Goal: Task Accomplishment & Management: Complete application form

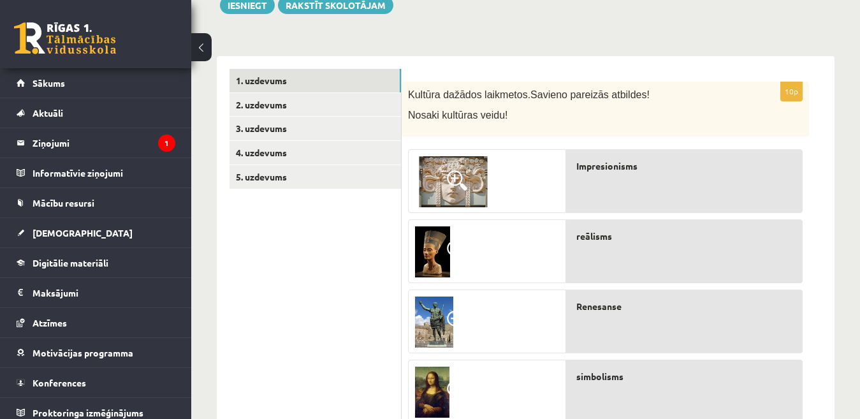
scroll to position [157, 0]
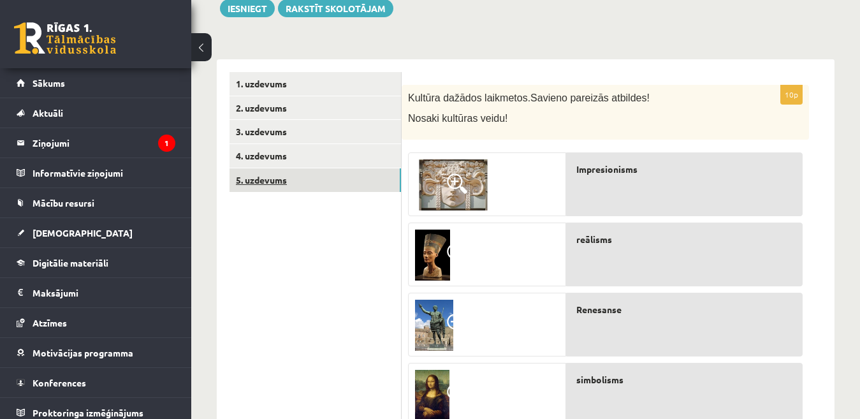
click at [338, 181] on link "5. uzdevums" at bounding box center [314, 180] width 171 height 24
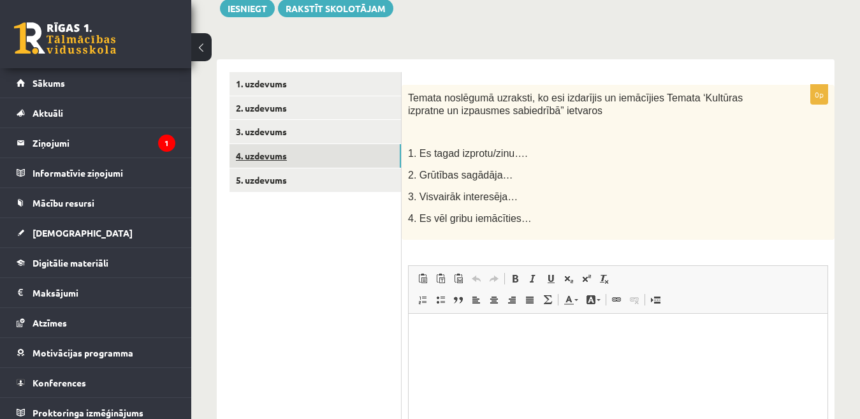
click at [336, 162] on link "4. uzdevums" at bounding box center [314, 156] width 171 height 24
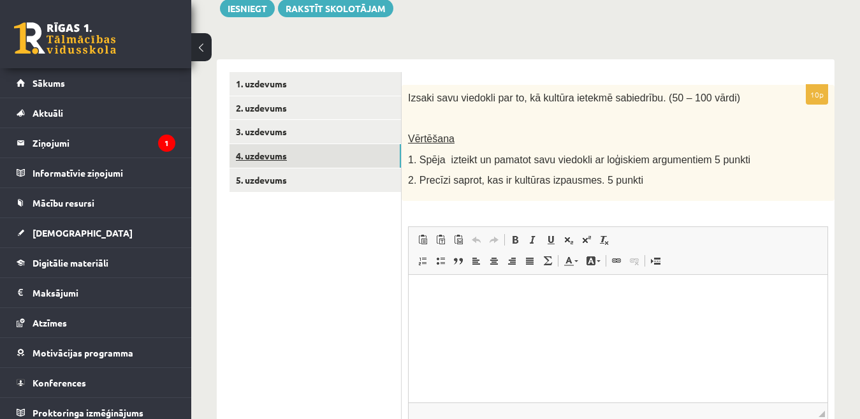
scroll to position [0, 0]
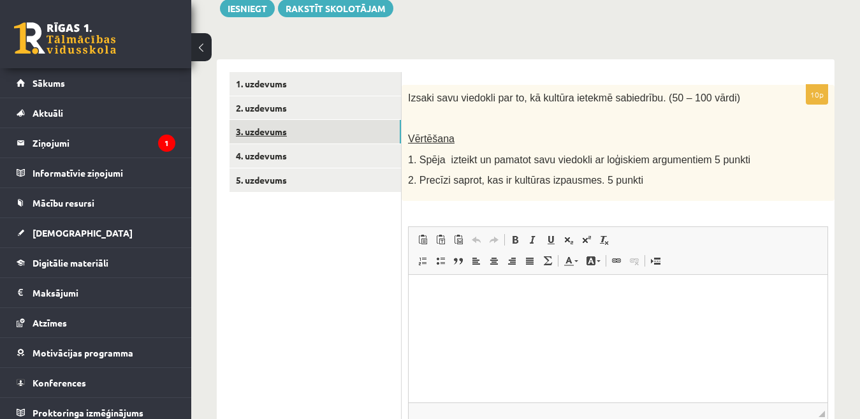
click at [305, 132] on link "3. uzdevums" at bounding box center [314, 132] width 171 height 24
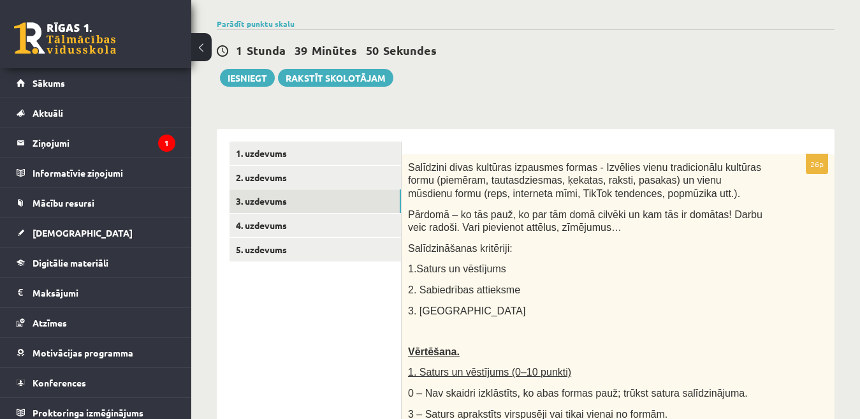
scroll to position [83, 0]
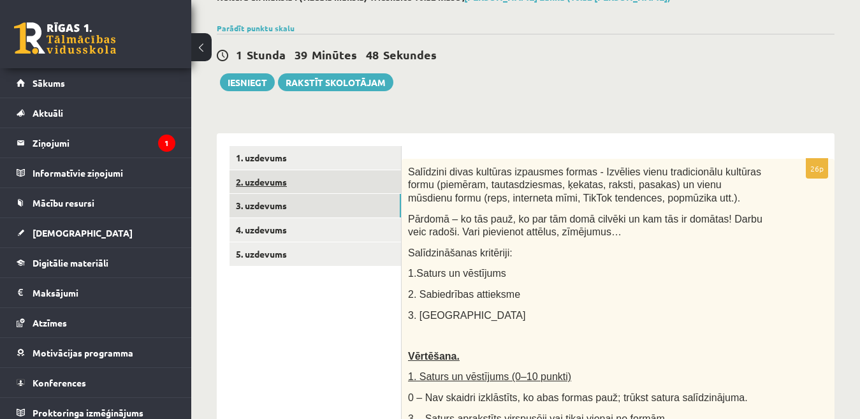
click at [285, 186] on link "2. uzdevums" at bounding box center [314, 182] width 171 height 24
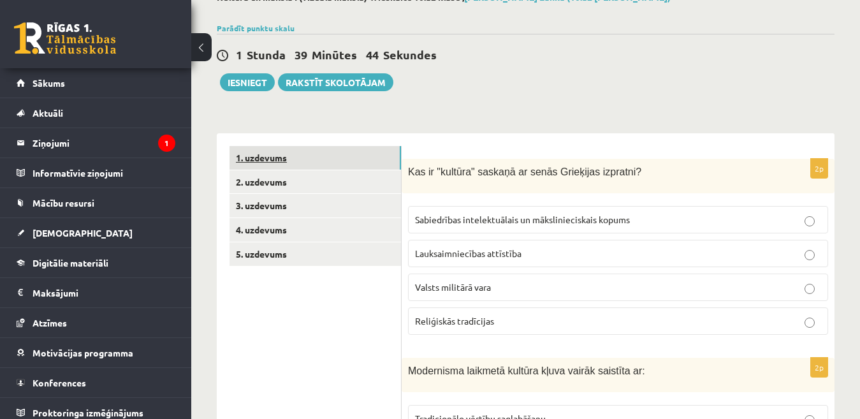
click at [354, 161] on link "1. uzdevums" at bounding box center [314, 158] width 171 height 24
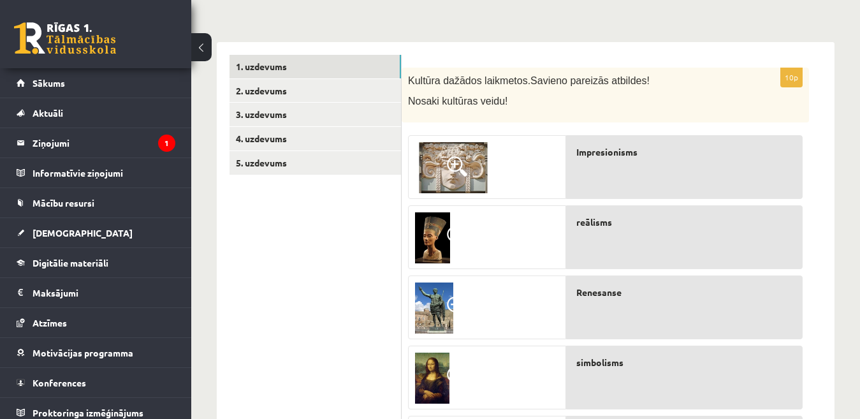
scroll to position [176, 0]
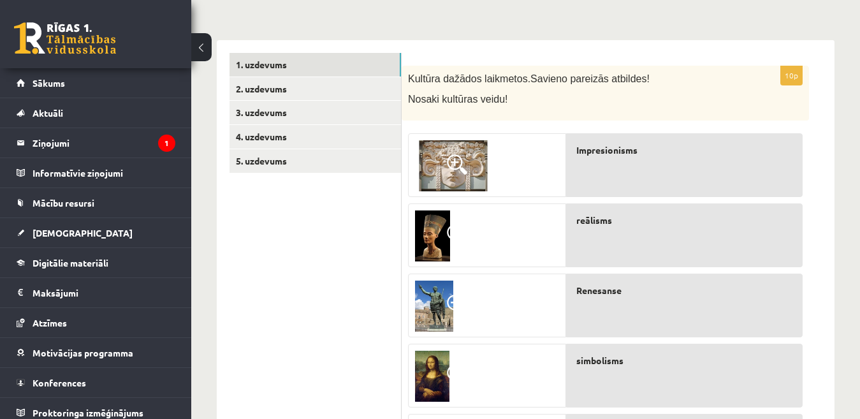
click at [481, 146] on img at bounding box center [453, 165] width 76 height 51
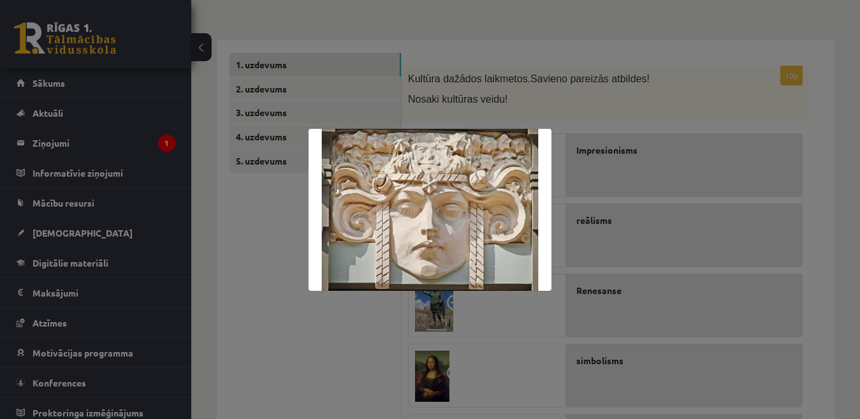
click at [677, 147] on div at bounding box center [430, 209] width 860 height 419
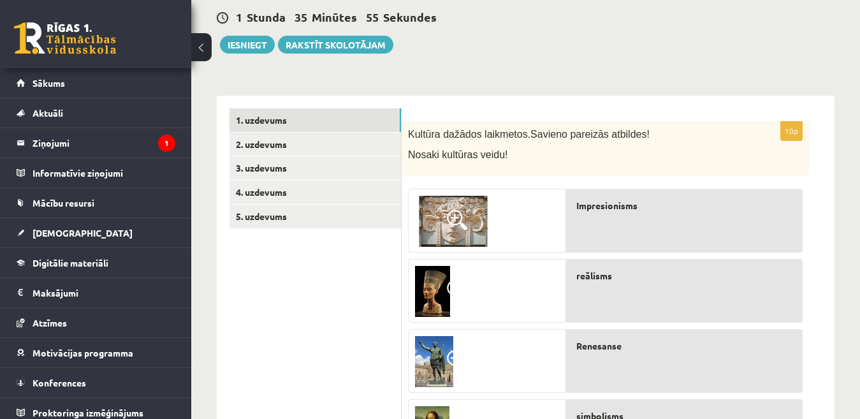
scroll to position [117, 0]
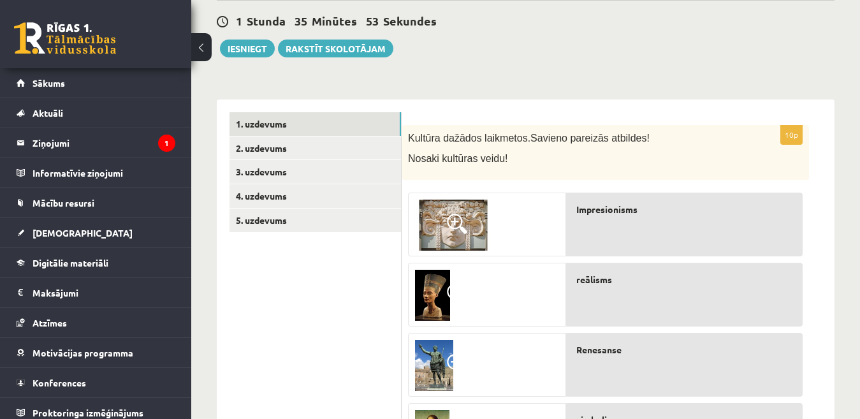
click at [454, 231] on span at bounding box center [457, 224] width 20 height 20
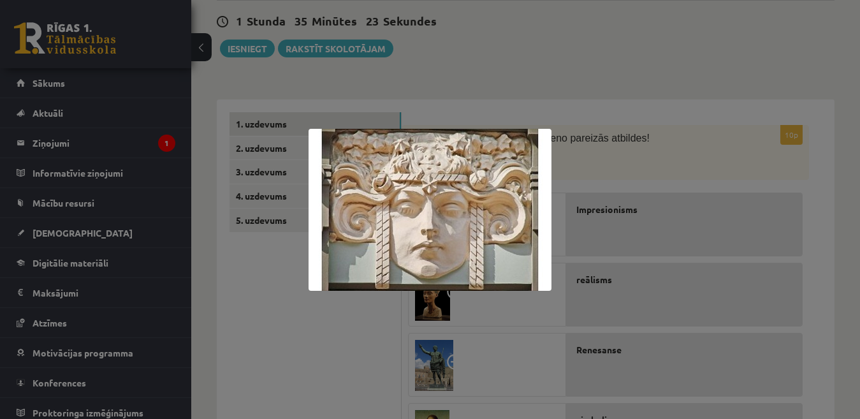
click at [537, 92] on div at bounding box center [430, 209] width 860 height 419
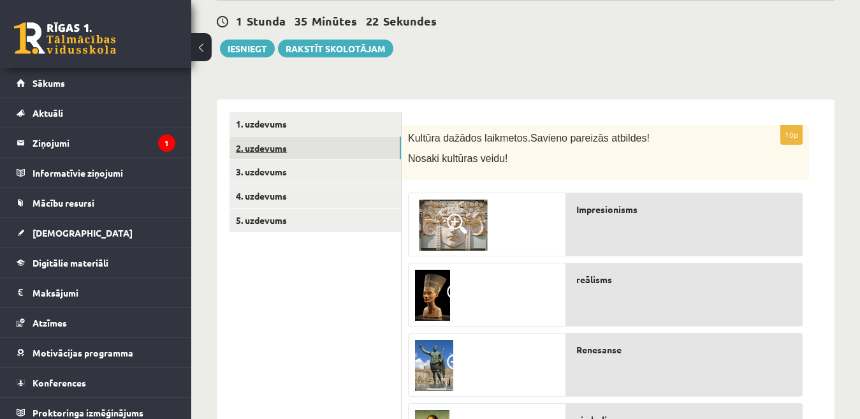
click at [345, 145] on link "2. uzdevums" at bounding box center [314, 148] width 171 height 24
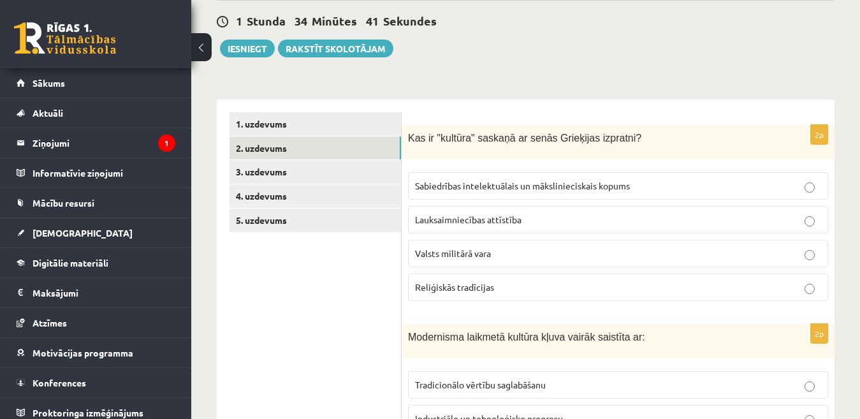
click at [809, 181] on p "Sabiedrības intelektuālais un mākslinieciskais kopums" at bounding box center [618, 185] width 406 height 13
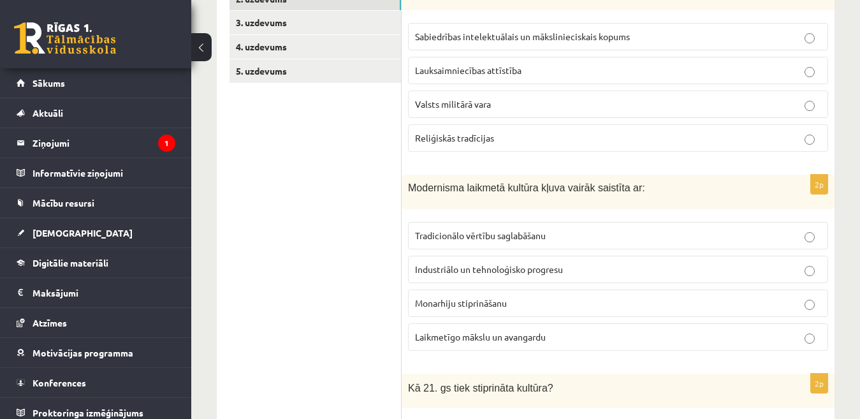
scroll to position [270, 0]
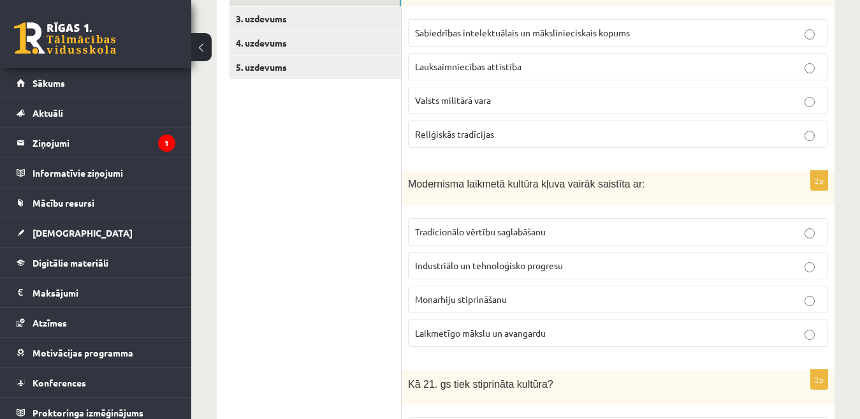
click at [686, 335] on p "Laikmetīgo mākslu un avangardu" at bounding box center [618, 332] width 406 height 13
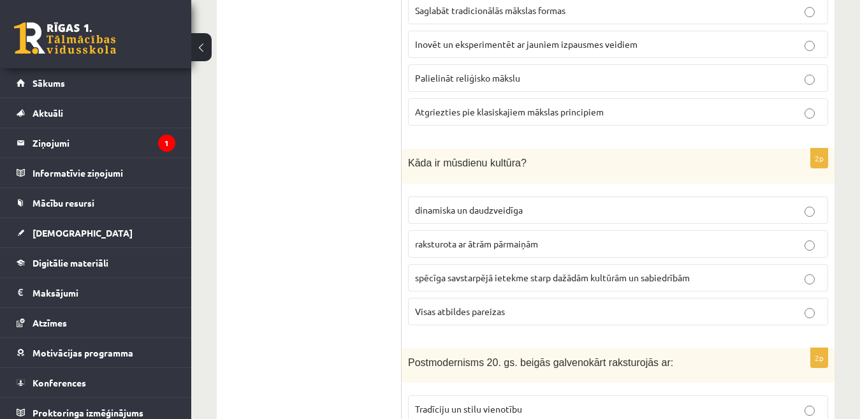
scroll to position [1493, 0]
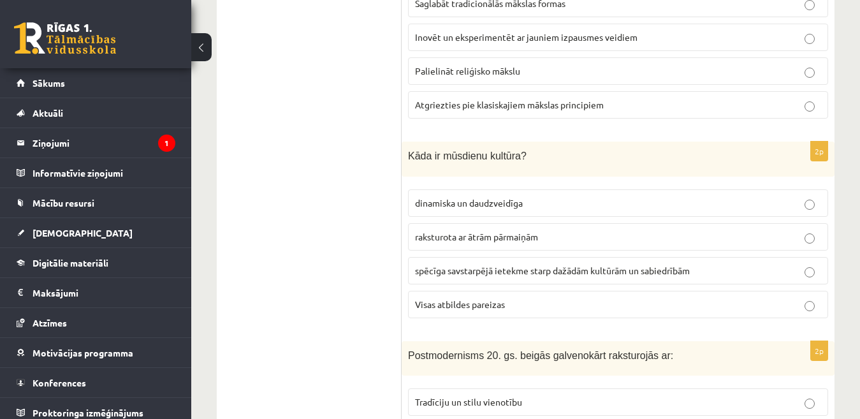
click at [805, 314] on label "Visas atbildes pareizas" at bounding box center [618, 304] width 420 height 27
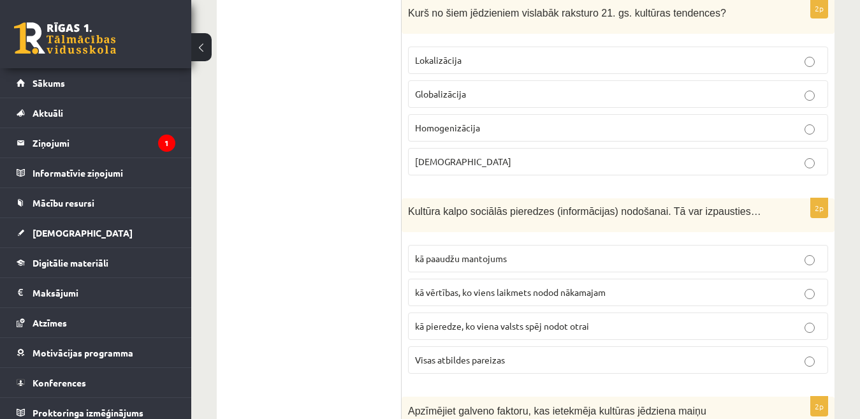
scroll to position [2666, 0]
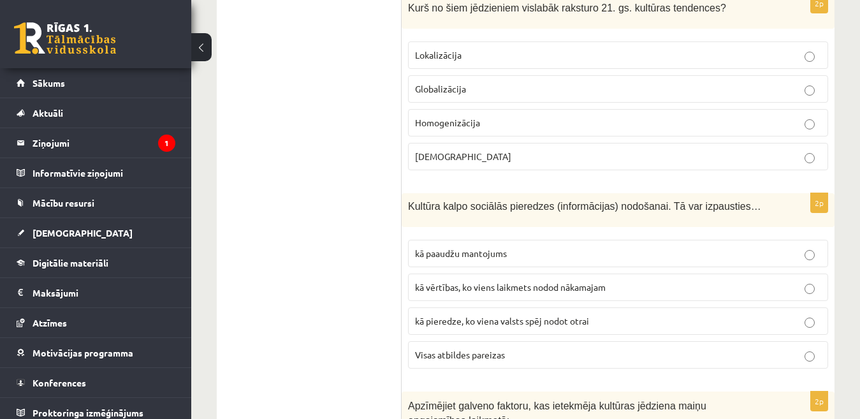
click at [803, 91] on p "Globalizācija" at bounding box center [618, 88] width 406 height 13
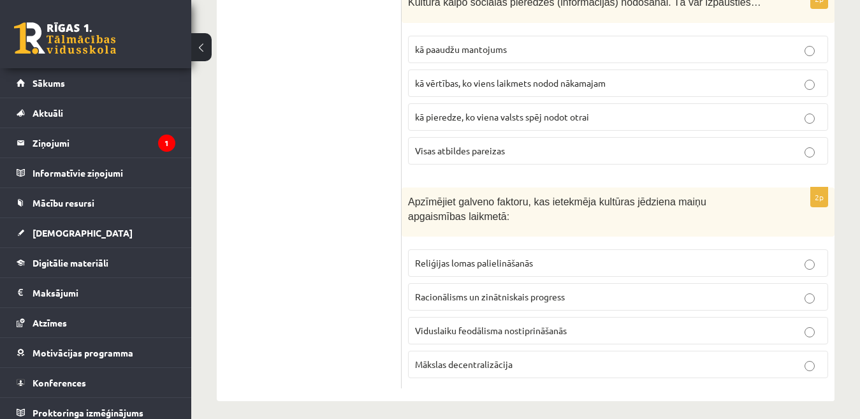
scroll to position [2879, 0]
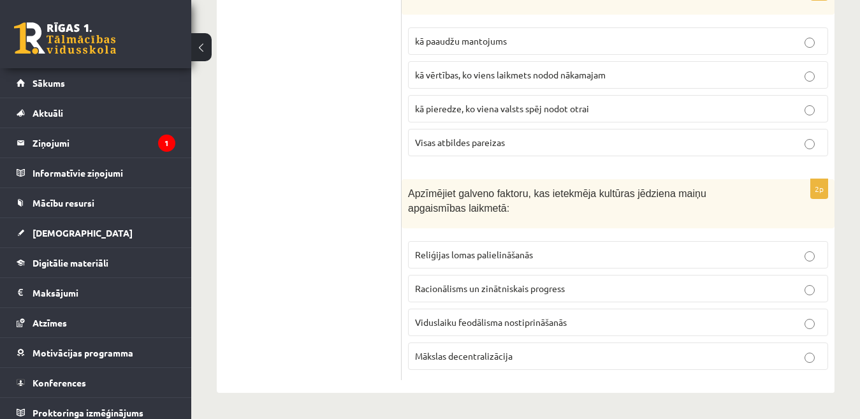
click at [805, 317] on p "Viduslaiku feodālisma nostiprināšanās" at bounding box center [618, 322] width 406 height 13
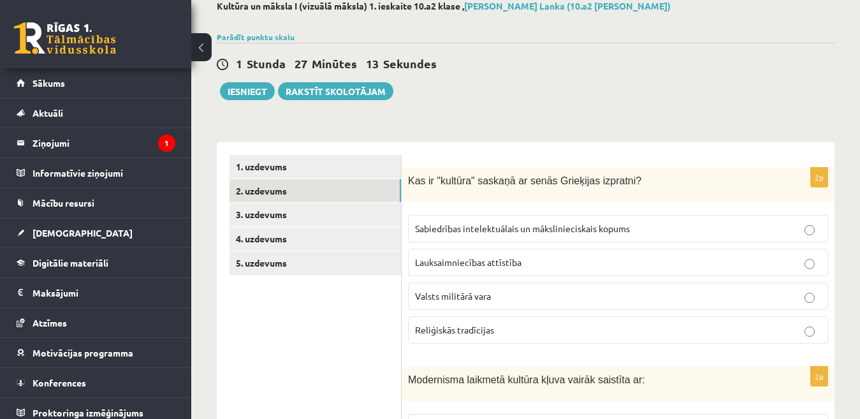
scroll to position [64, 0]
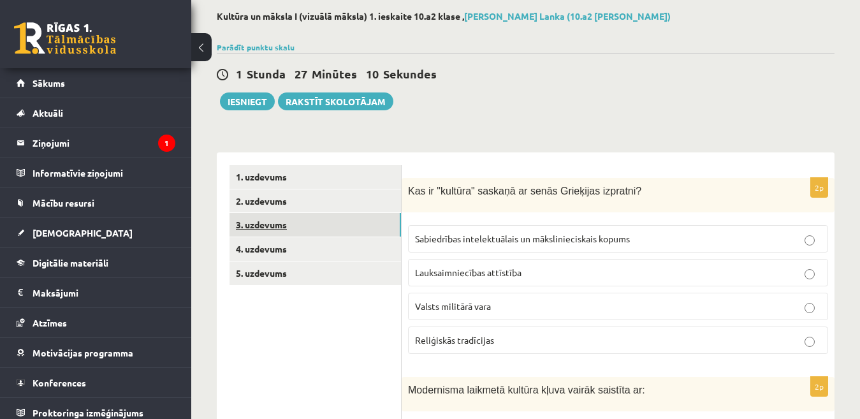
click at [368, 228] on link "3. uzdevums" at bounding box center [314, 225] width 171 height 24
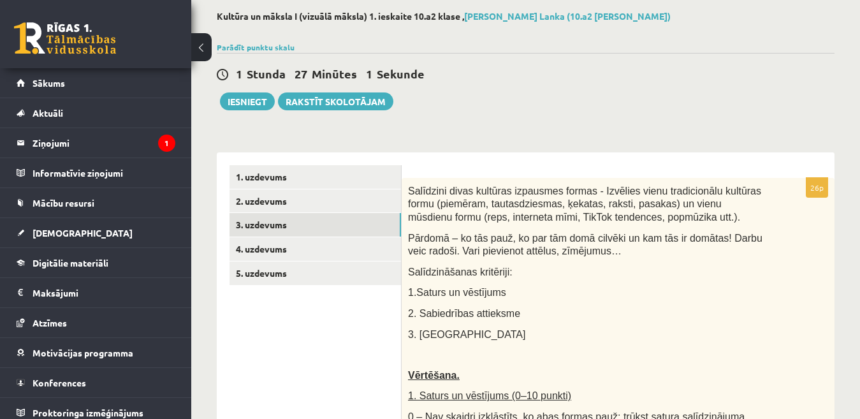
scroll to position [80, 0]
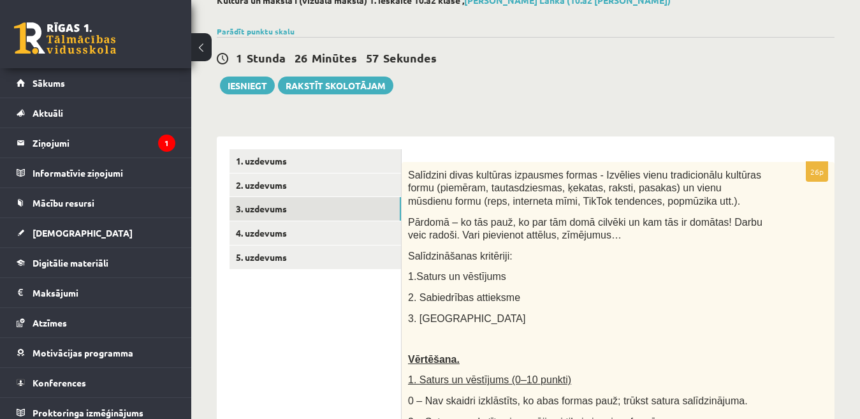
drag, startPoint x: 868, startPoint y: 94, endPoint x: 830, endPoint y: 72, distance: 44.3
click at [830, 72] on div "1 Stunda 26 Minūtes 57 Sekundes Ieskaite saglabāta! Iesniegt Rakstīt skolotājam" at bounding box center [526, 65] width 618 height 57
drag, startPoint x: 868, startPoint y: 75, endPoint x: 845, endPoint y: 50, distance: 33.8
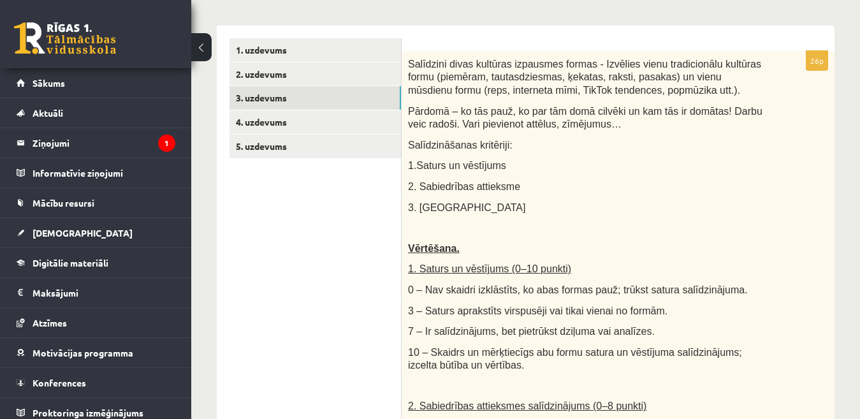
scroll to position [186, 0]
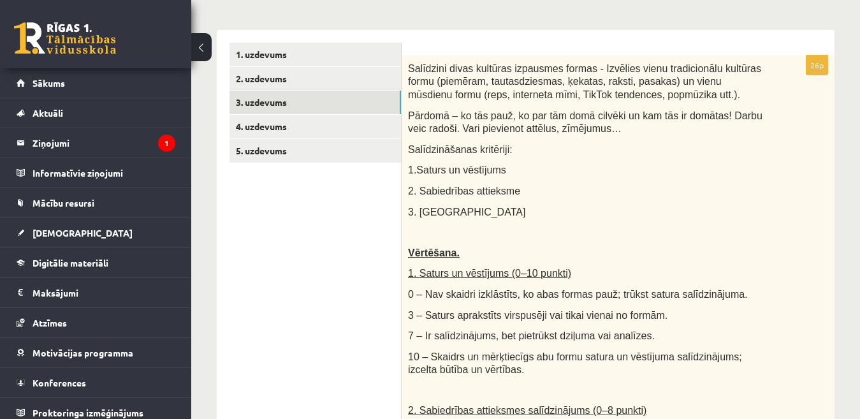
click at [818, 145] on div "Salīdzini divas kultūras izpausmes formas - Izvēlies vienu tradicionālu kultūra…" at bounding box center [618, 414] width 433 height 718
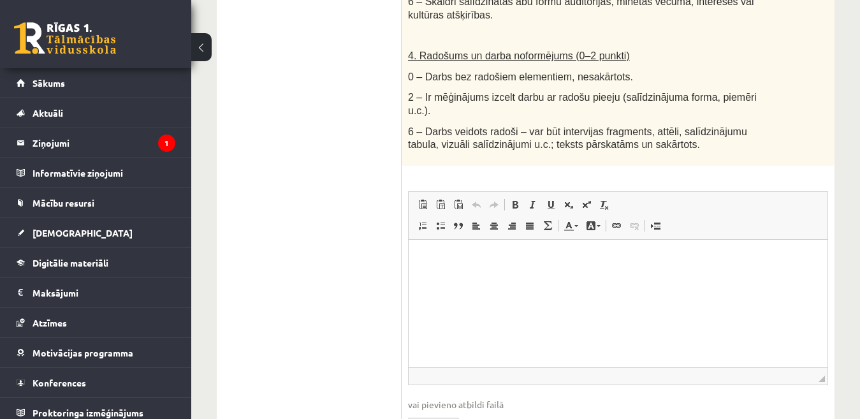
scroll to position [811, 0]
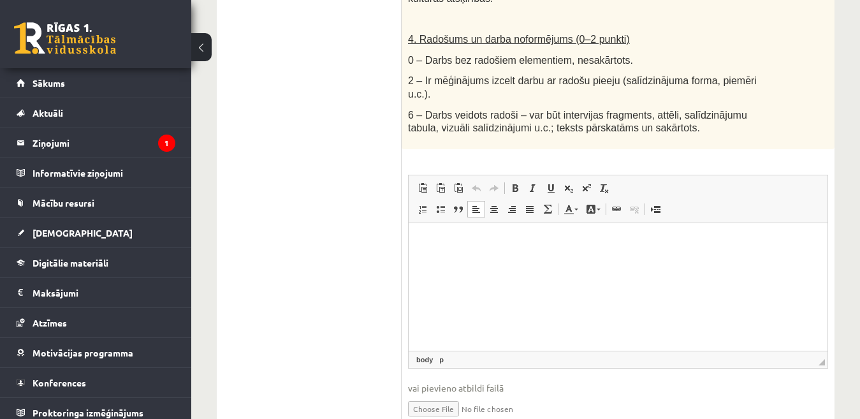
click at [461, 237] on p "Editor, wiswyg-editor-user-answer-47433896710180" at bounding box center [617, 241] width 393 height 13
click at [511, 183] on span at bounding box center [515, 188] width 10 height 10
click at [516, 183] on span at bounding box center [515, 188] width 10 height 10
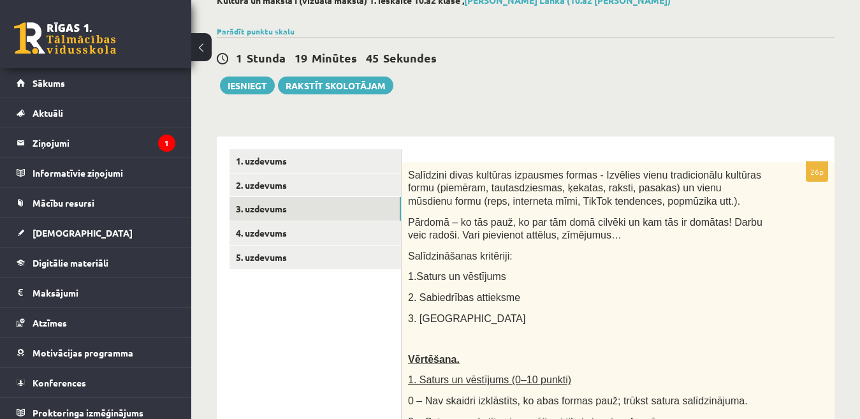
scroll to position [78, 0]
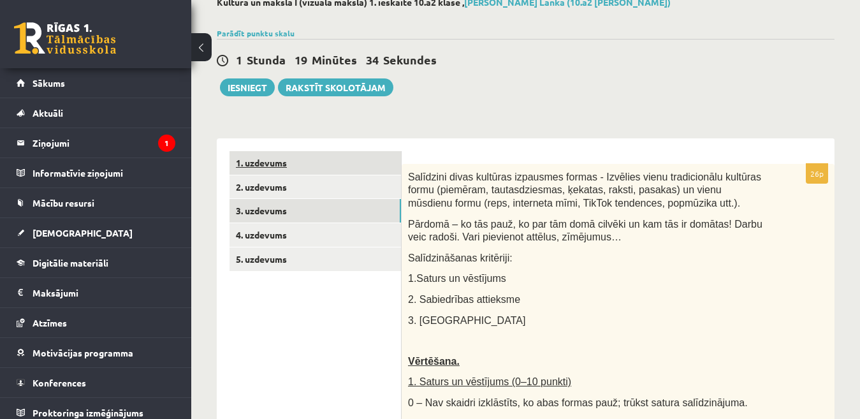
click at [381, 166] on link "1. uzdevums" at bounding box center [314, 163] width 171 height 24
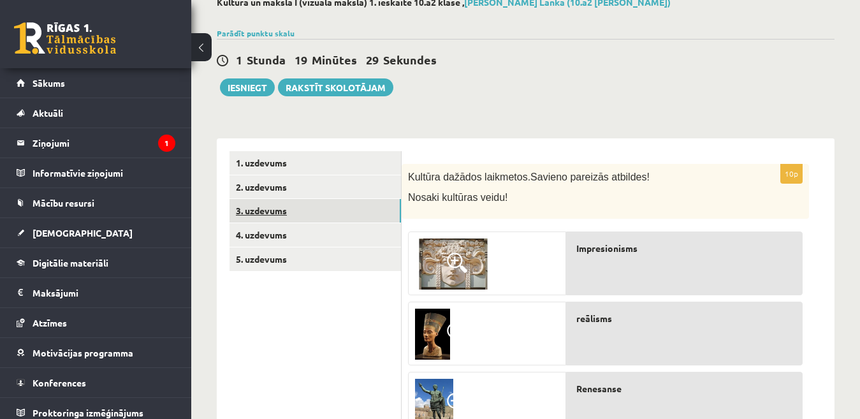
click at [303, 203] on link "3. uzdevums" at bounding box center [314, 211] width 171 height 24
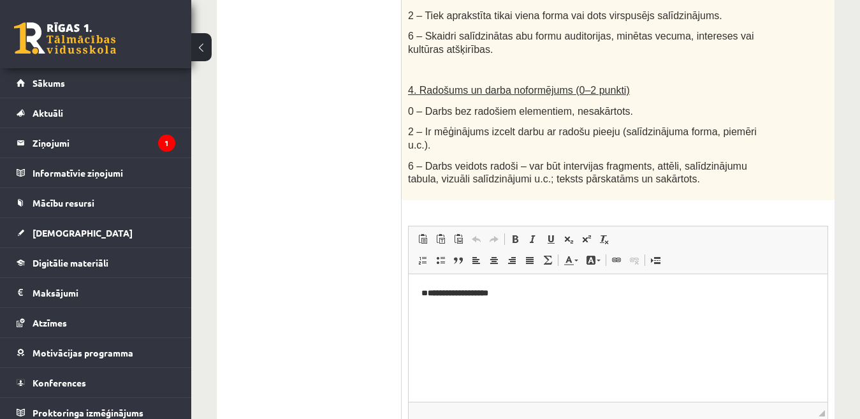
scroll to position [766, 0]
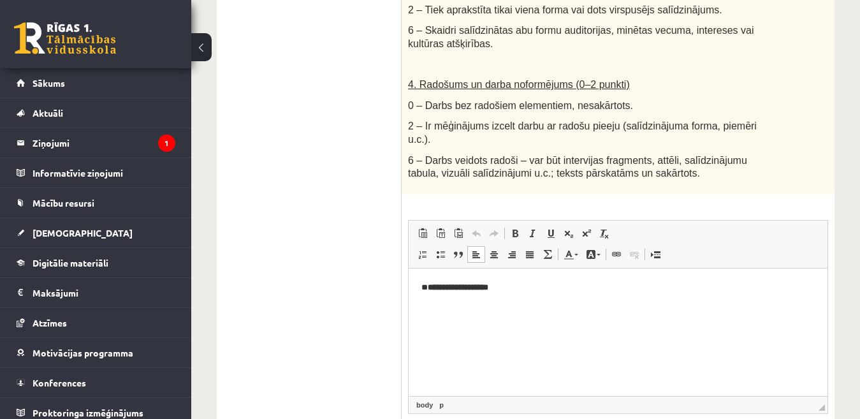
click at [433, 302] on p "Editor, wiswyg-editor-user-answer-47433801904360" at bounding box center [617, 308] width 393 height 13
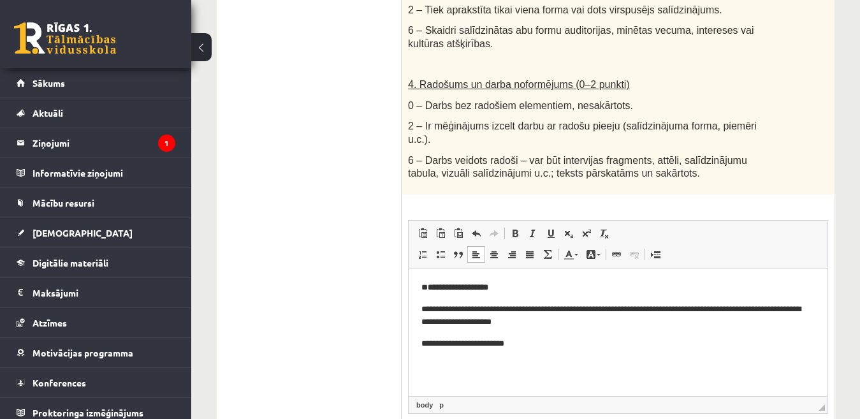
click at [488, 342] on p "**********" at bounding box center [617, 343] width 393 height 13
click at [481, 306] on p "**********" at bounding box center [617, 315] width 393 height 27
click at [528, 342] on p "**********" at bounding box center [617, 343] width 393 height 13
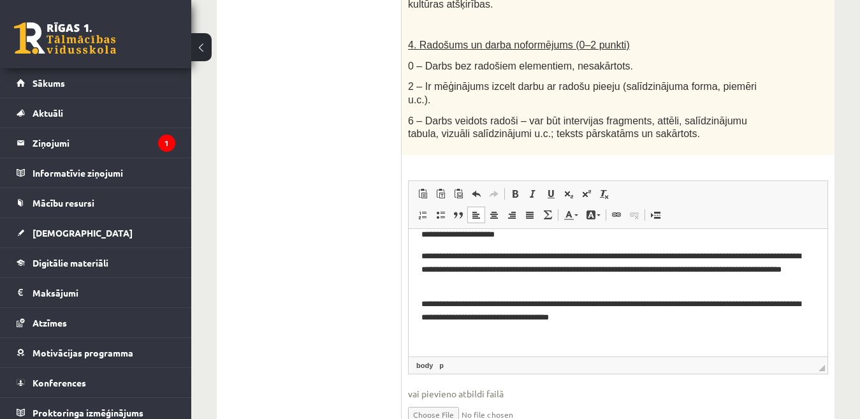
scroll to position [50, 0]
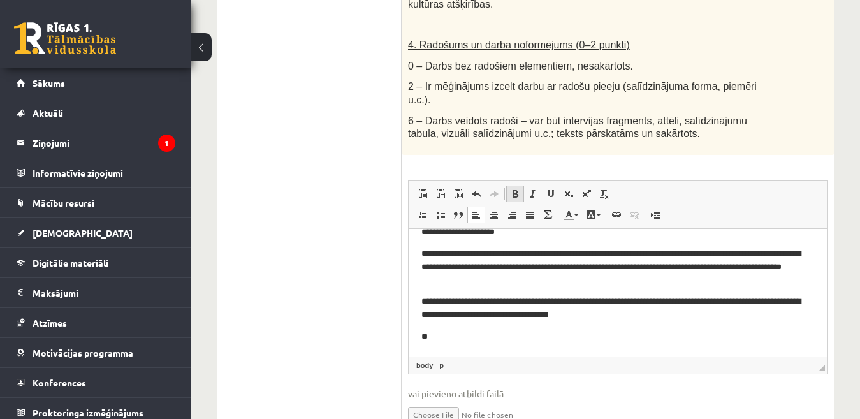
click at [517, 189] on span at bounding box center [515, 194] width 10 height 10
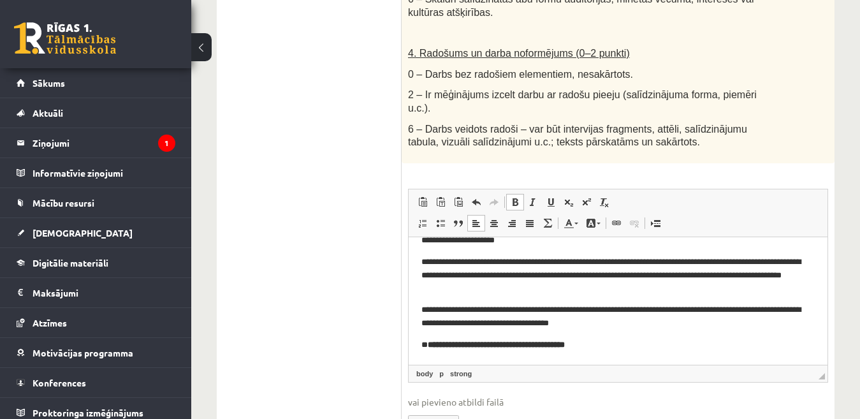
scroll to position [57, 0]
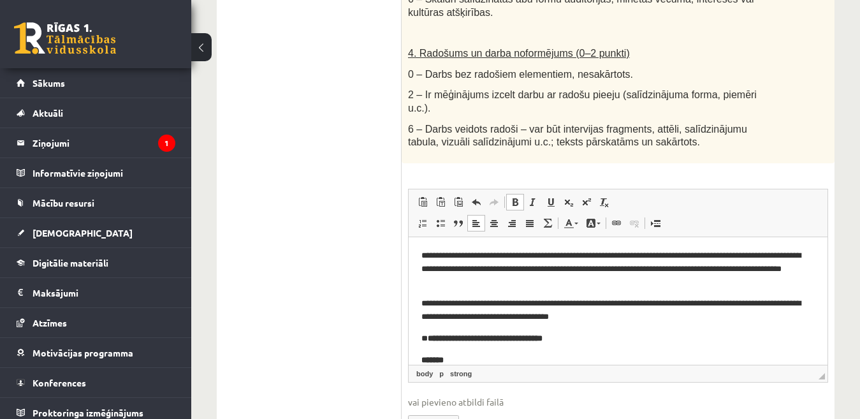
click at [513, 197] on span at bounding box center [515, 202] width 10 height 10
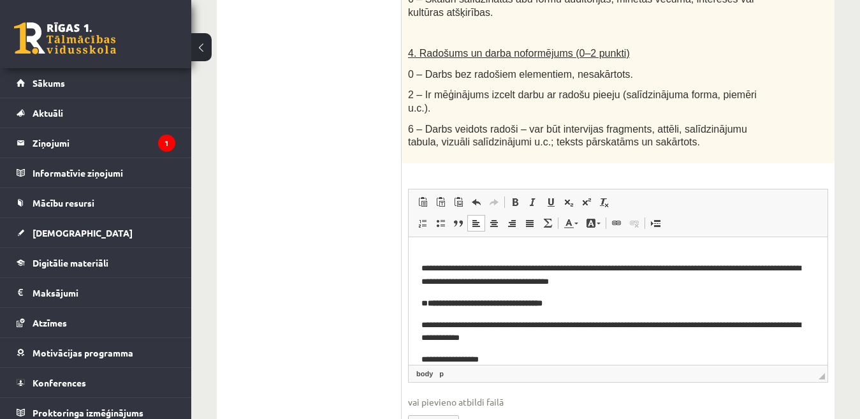
scroll to position [107, 0]
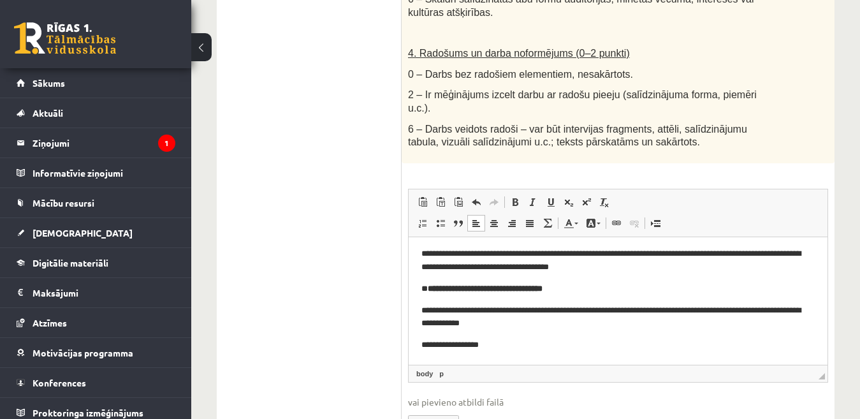
drag, startPoint x: 824, startPoint y: 338, endPoint x: 1240, endPoint y: 579, distance: 481.5
click at [470, 342] on p "**********" at bounding box center [612, 344] width 382 height 13
click at [497, 342] on p "**********" at bounding box center [612, 344] width 382 height 13
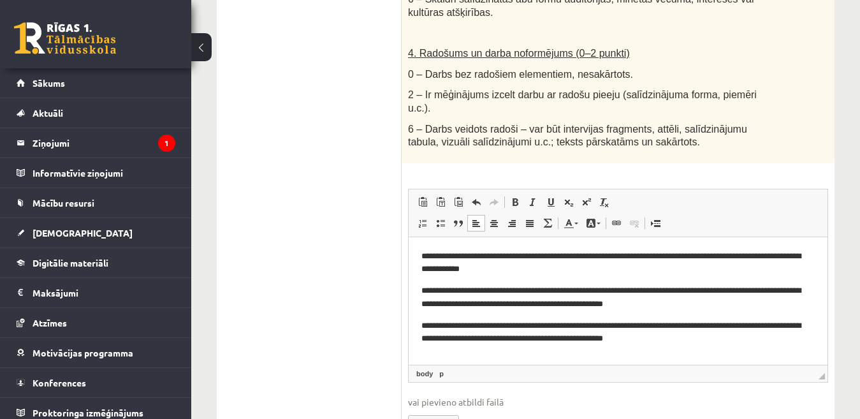
scroll to position [161, 0]
click at [516, 197] on span at bounding box center [515, 202] width 10 height 10
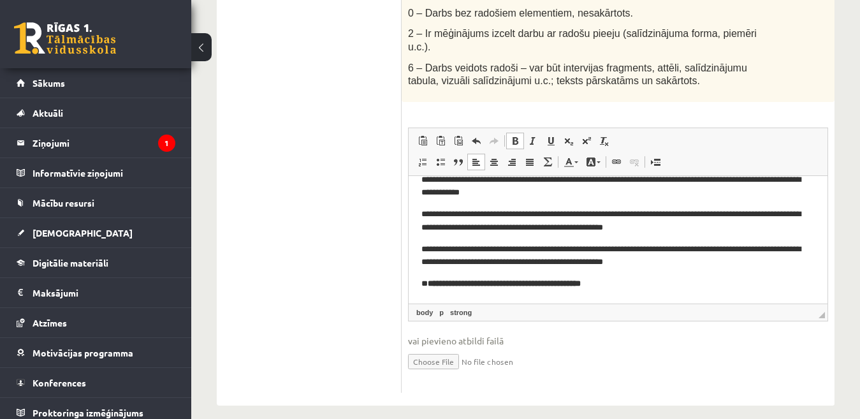
scroll to position [182, 0]
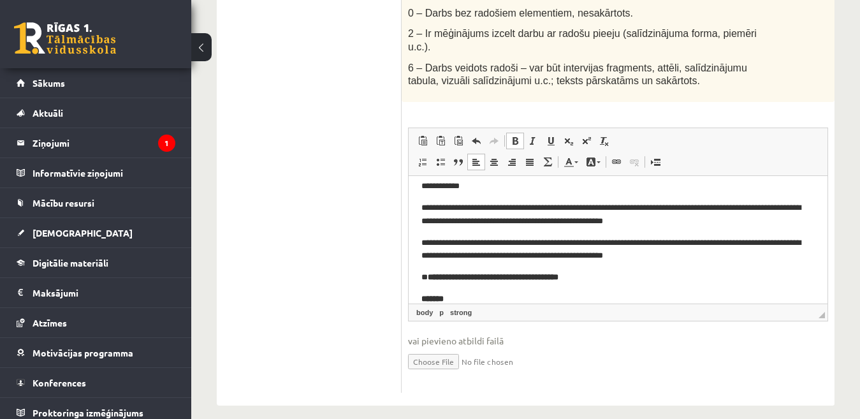
click at [517, 136] on span at bounding box center [515, 141] width 10 height 10
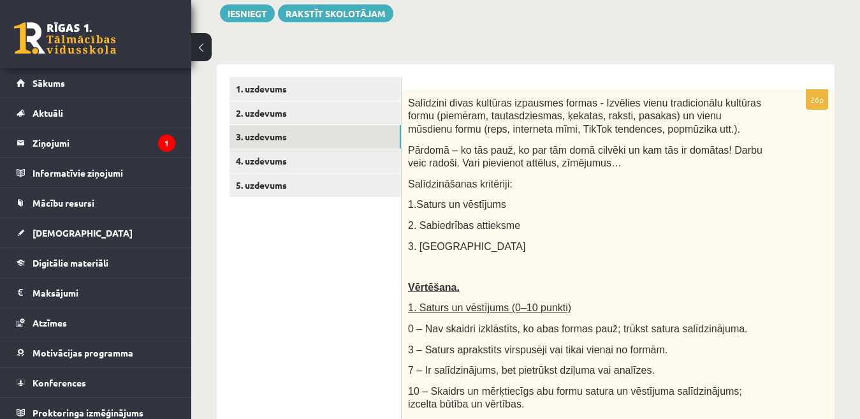
scroll to position [150, 0]
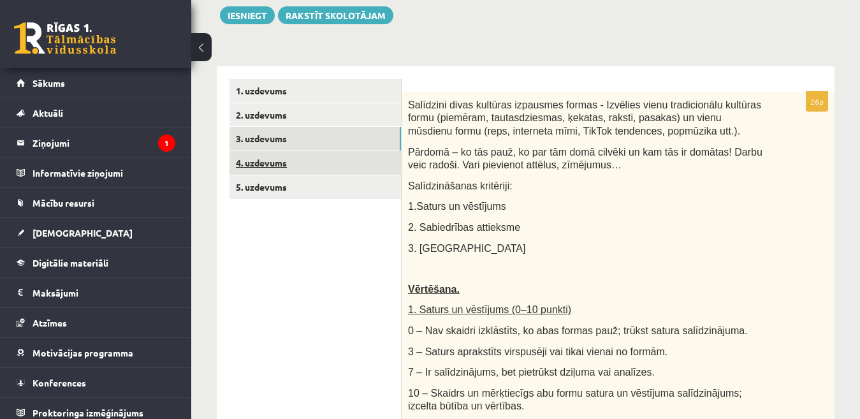
click at [291, 163] on link "4. uzdevums" at bounding box center [314, 163] width 171 height 24
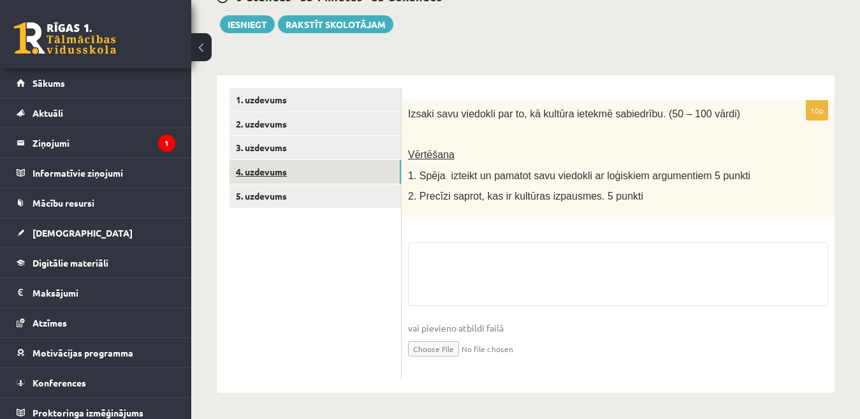
scroll to position [142, 0]
click at [298, 151] on link "3. uzdevums" at bounding box center [314, 148] width 171 height 24
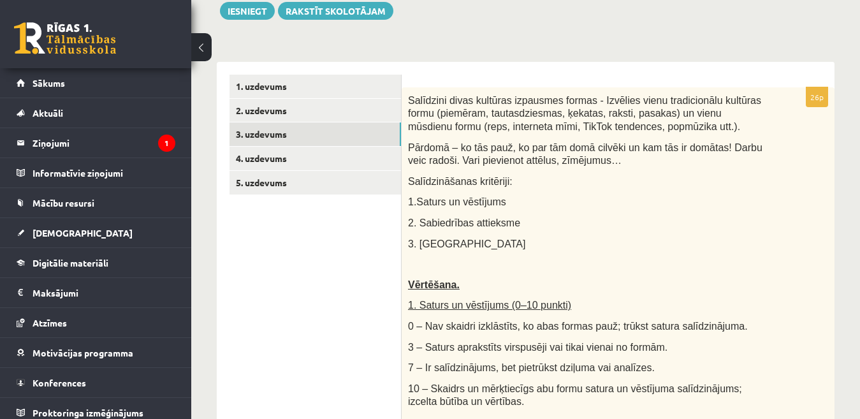
scroll to position [134, 0]
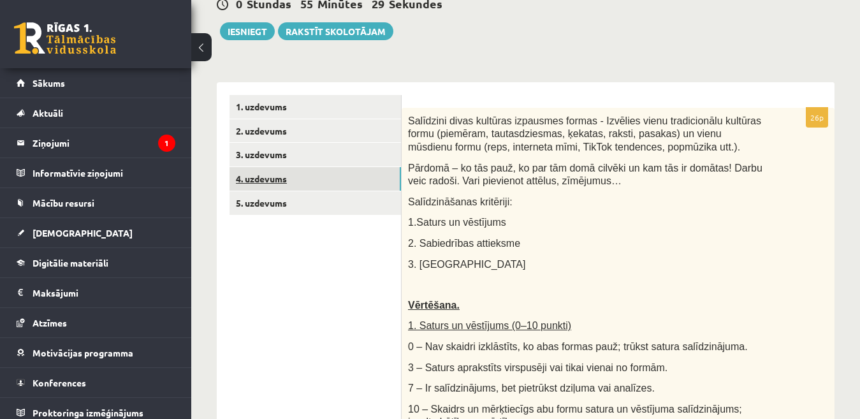
click at [356, 180] on link "4. uzdevums" at bounding box center [314, 179] width 171 height 24
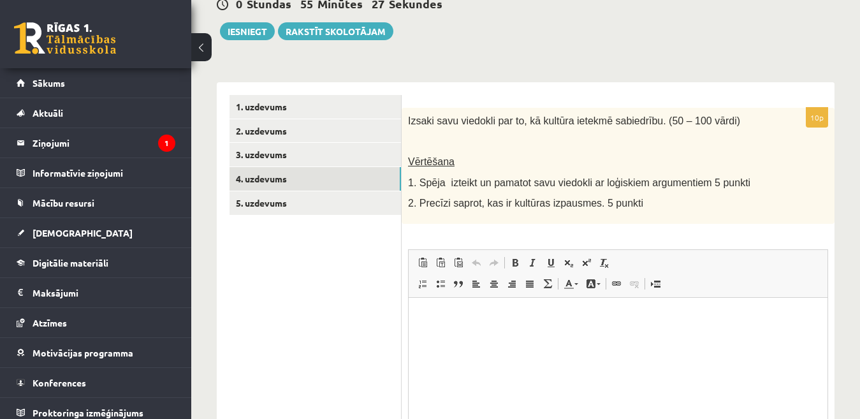
scroll to position [0, 0]
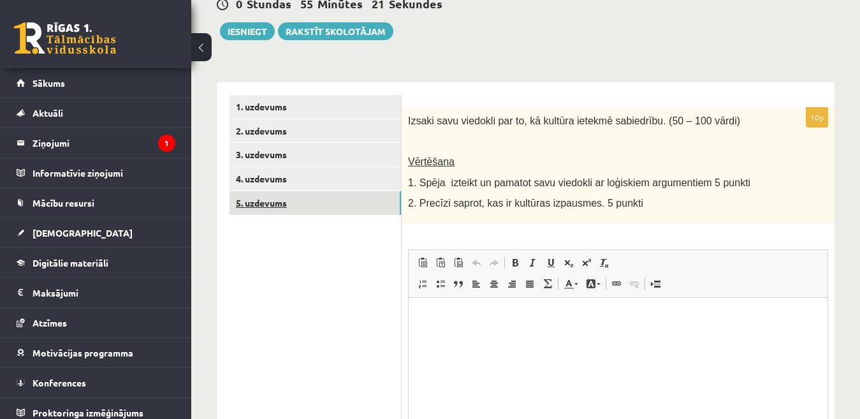
click at [355, 205] on link "5. uzdevums" at bounding box center [314, 203] width 171 height 24
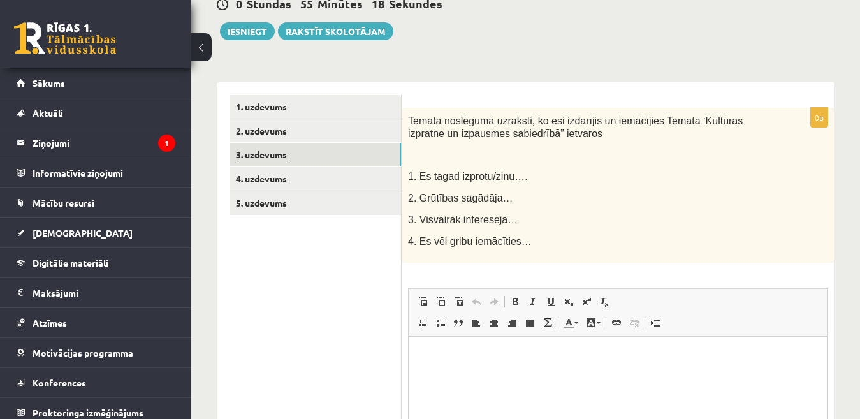
click at [335, 156] on link "3. uzdevums" at bounding box center [314, 155] width 171 height 24
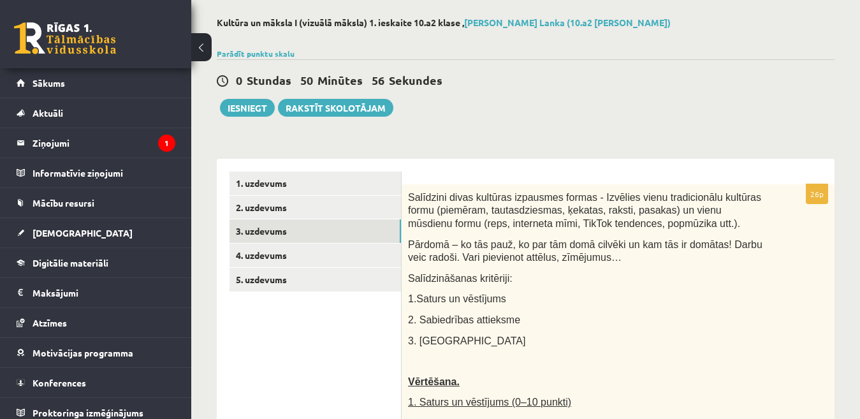
scroll to position [54, 0]
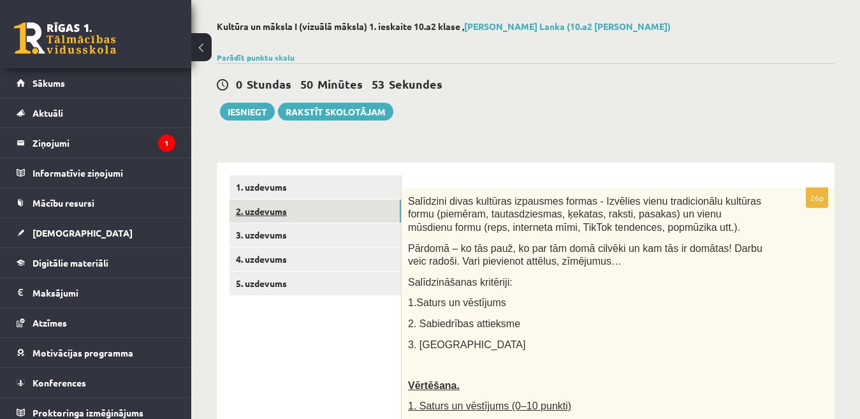
click at [299, 216] on link "2. uzdevums" at bounding box center [314, 212] width 171 height 24
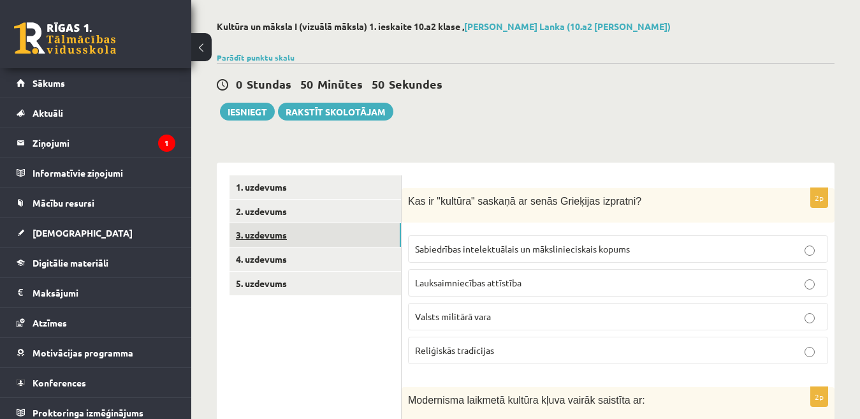
click at [312, 236] on link "3. uzdevums" at bounding box center [314, 235] width 171 height 24
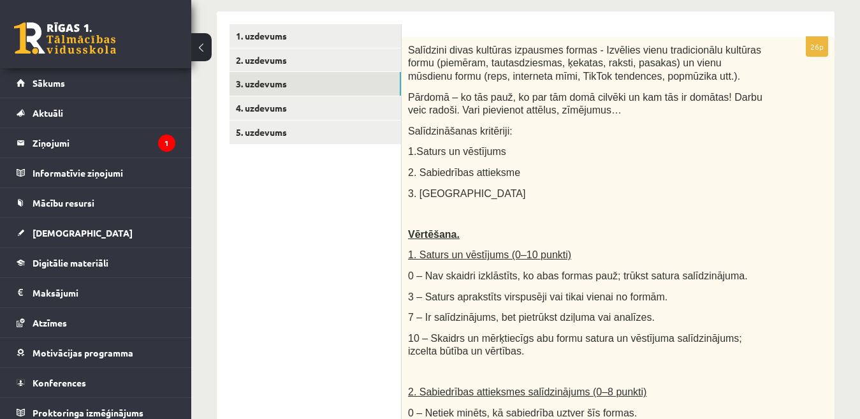
scroll to position [100, 0]
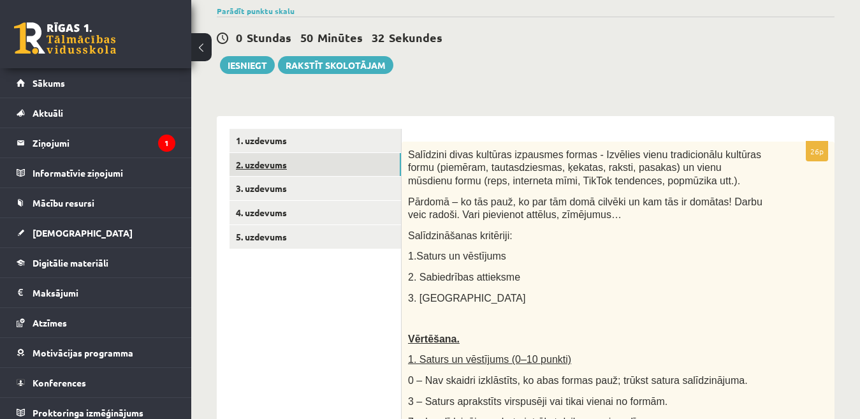
click at [329, 169] on link "2. uzdevums" at bounding box center [314, 165] width 171 height 24
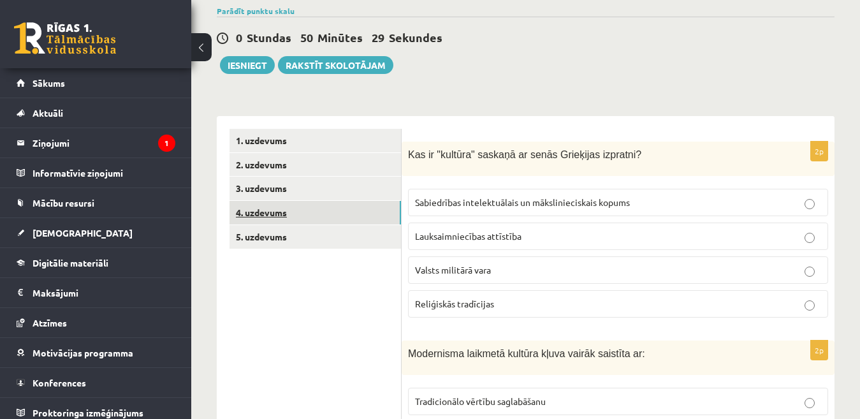
click at [260, 208] on link "4. uzdevums" at bounding box center [314, 213] width 171 height 24
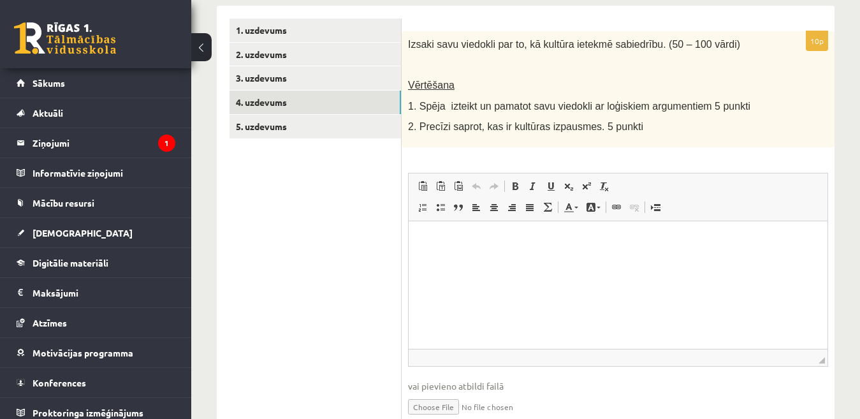
scroll to position [213, 0]
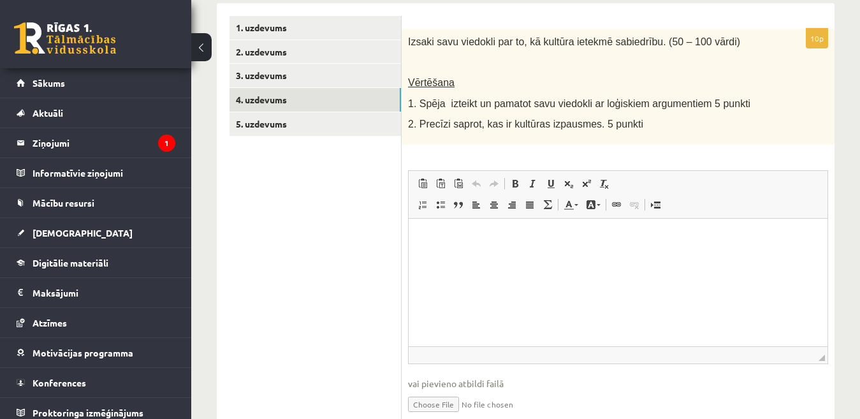
click at [551, 236] on p "Editor, wiswyg-editor-user-answer-47433924592860" at bounding box center [617, 237] width 393 height 13
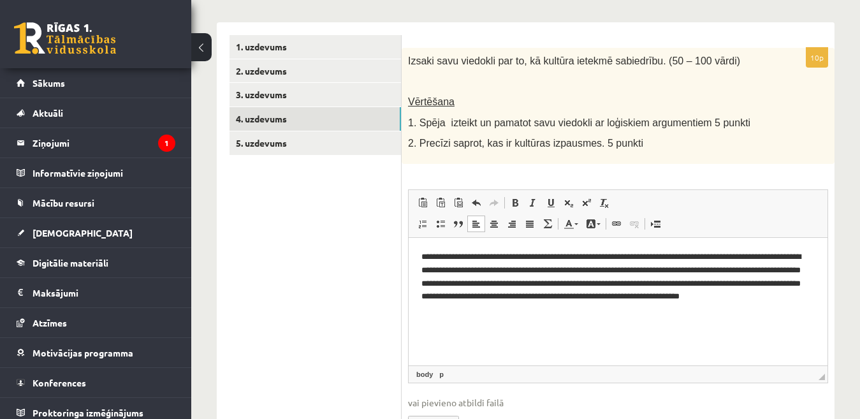
scroll to position [198, 0]
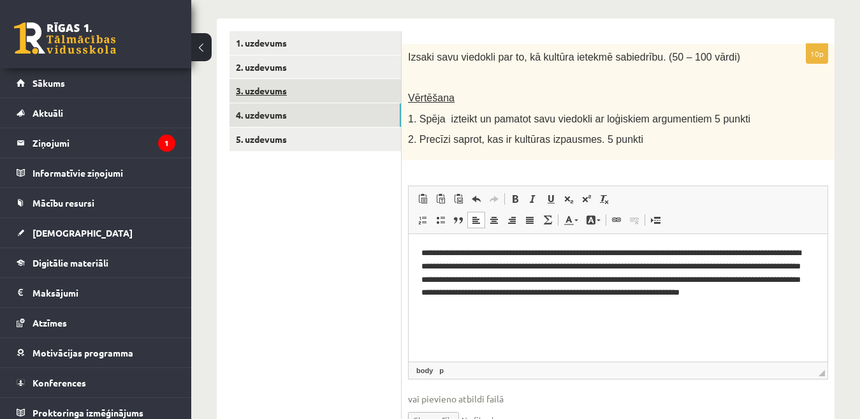
click at [355, 95] on link "3. uzdevums" at bounding box center [314, 91] width 171 height 24
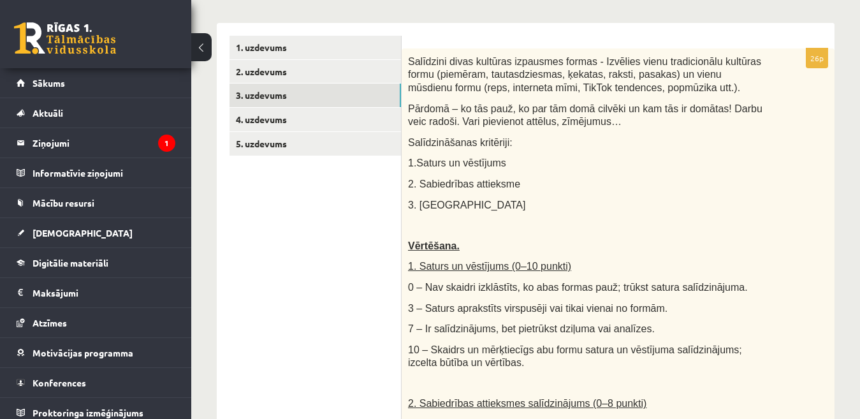
scroll to position [169, 0]
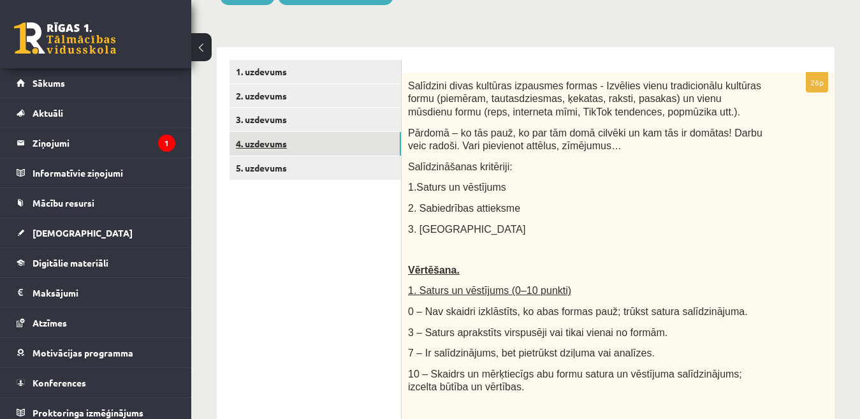
click at [353, 142] on link "4. uzdevums" at bounding box center [314, 144] width 171 height 24
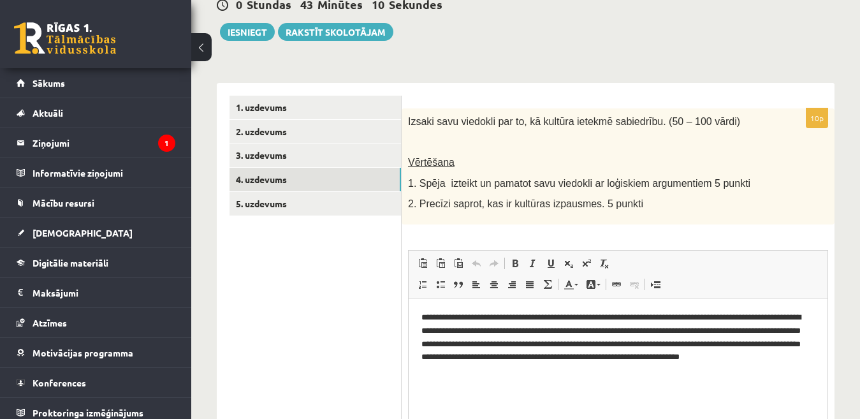
scroll to position [134, 0]
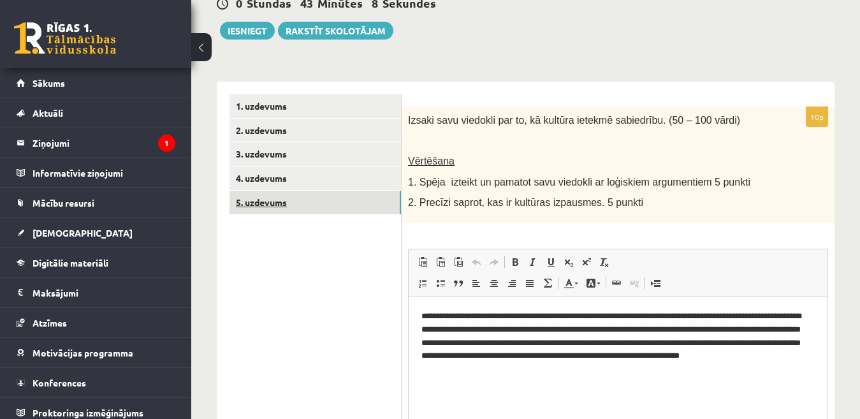
click at [361, 196] on link "5. uzdevums" at bounding box center [314, 203] width 171 height 24
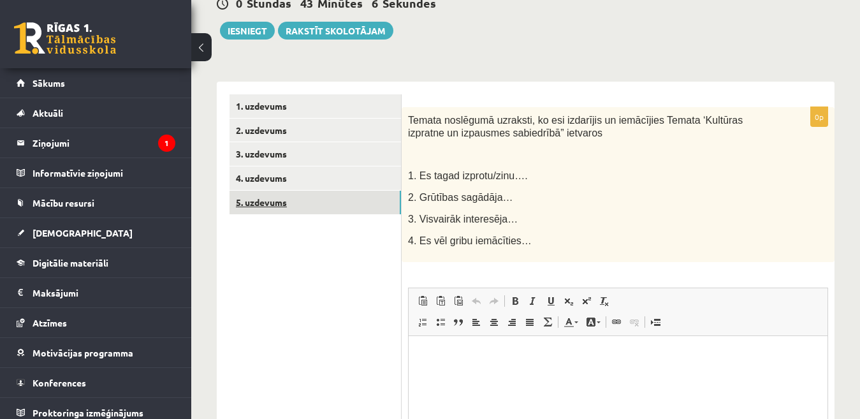
scroll to position [0, 0]
click at [345, 126] on link "2. uzdevums" at bounding box center [314, 131] width 171 height 24
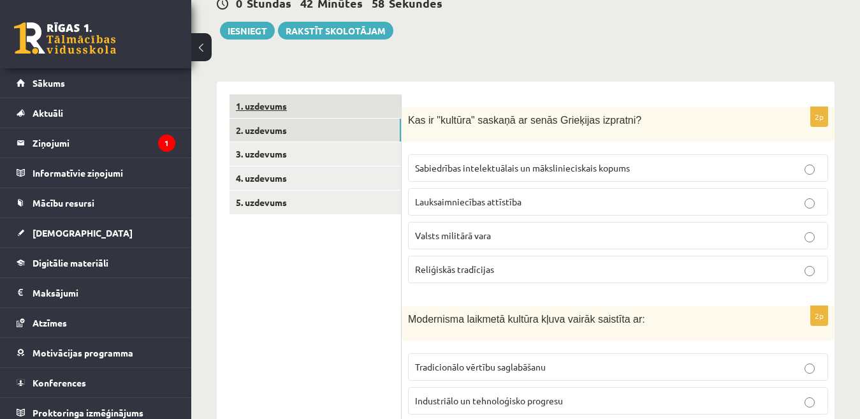
click at [354, 111] on link "1. uzdevums" at bounding box center [314, 106] width 171 height 24
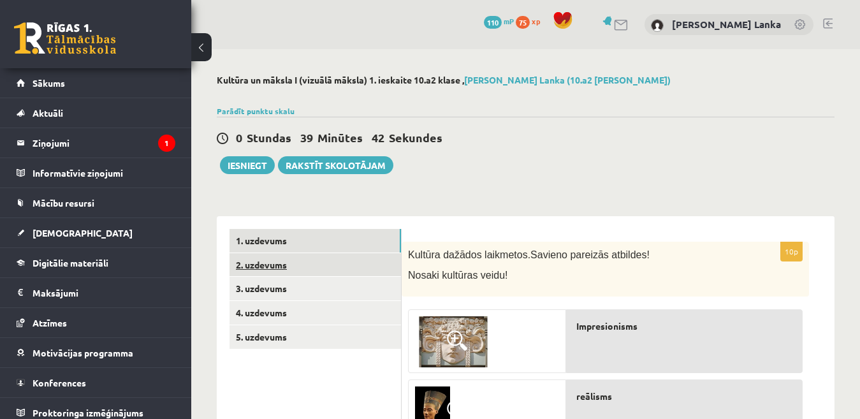
click at [382, 258] on link "2. uzdevums" at bounding box center [314, 265] width 171 height 24
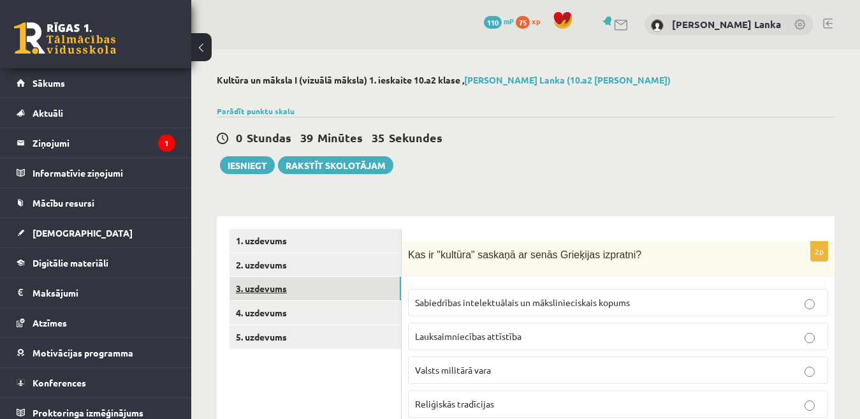
click at [319, 289] on link "3. uzdevums" at bounding box center [314, 289] width 171 height 24
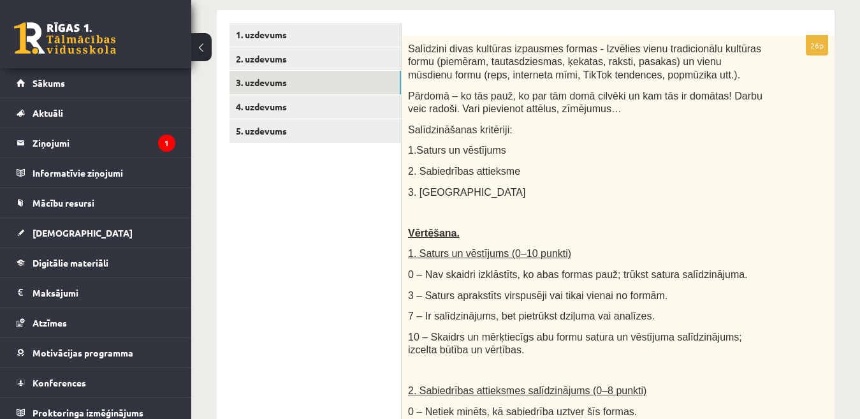
scroll to position [229, 0]
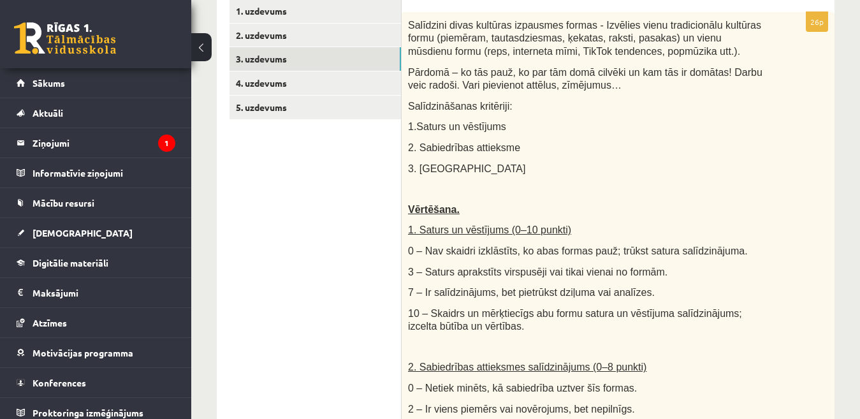
drag, startPoint x: 866, startPoint y: 410, endPoint x: 837, endPoint y: 152, distance: 259.1
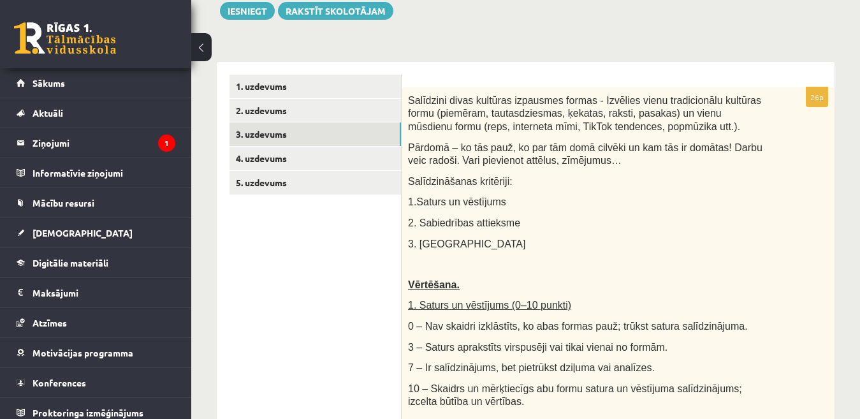
scroll to position [152, 0]
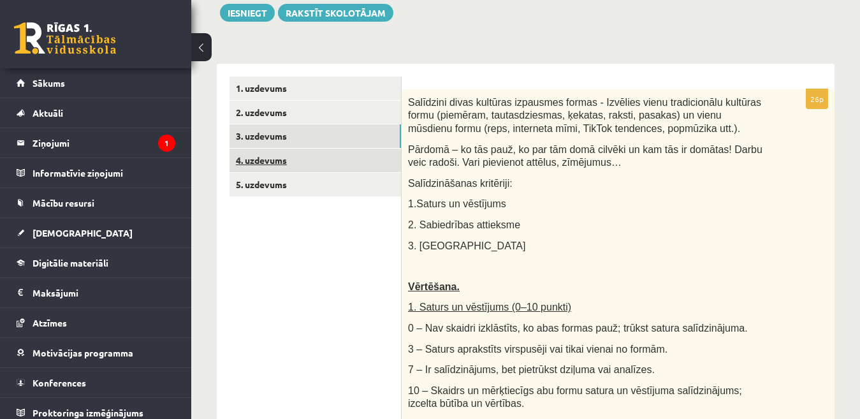
click at [324, 153] on link "4. uzdevums" at bounding box center [314, 161] width 171 height 24
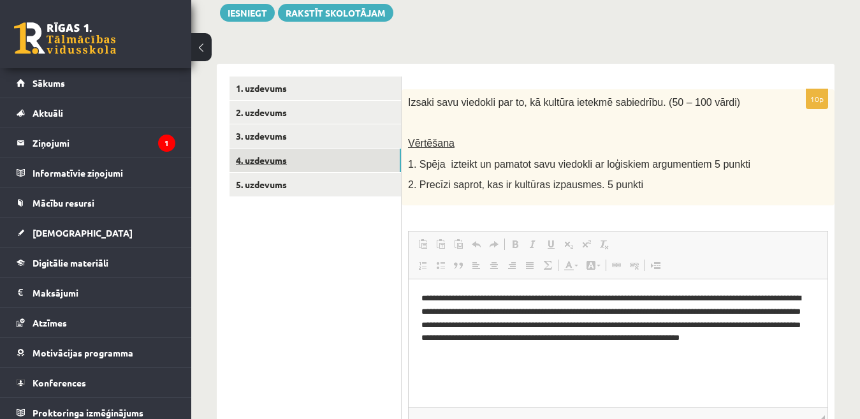
scroll to position [0, 0]
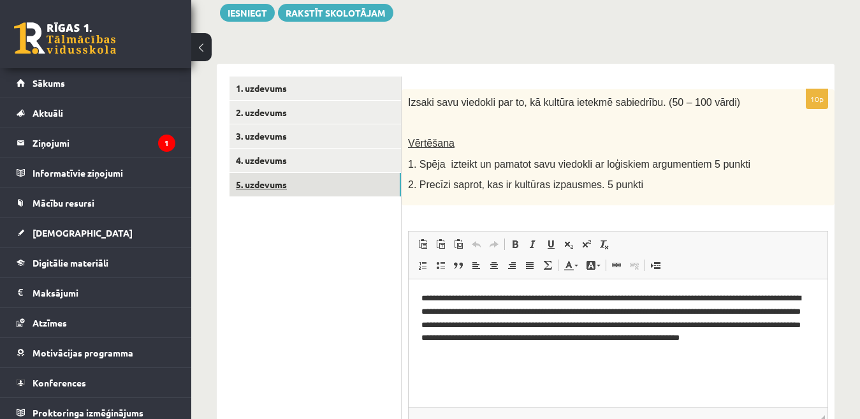
click at [335, 185] on link "5. uzdevums" at bounding box center [314, 185] width 171 height 24
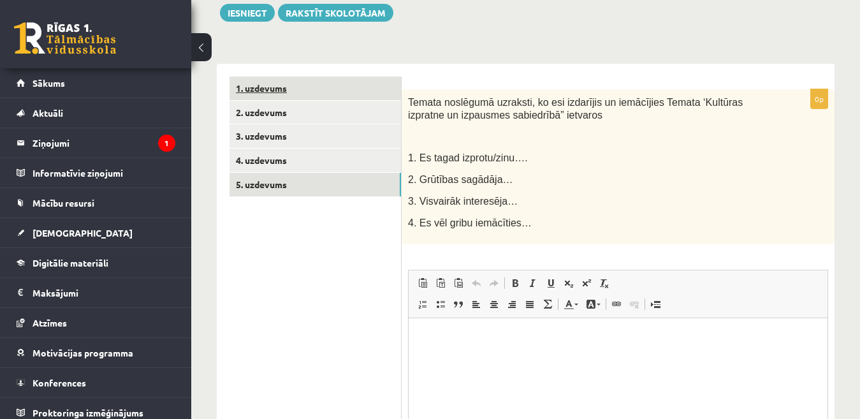
click at [339, 92] on link "1. uzdevums" at bounding box center [314, 88] width 171 height 24
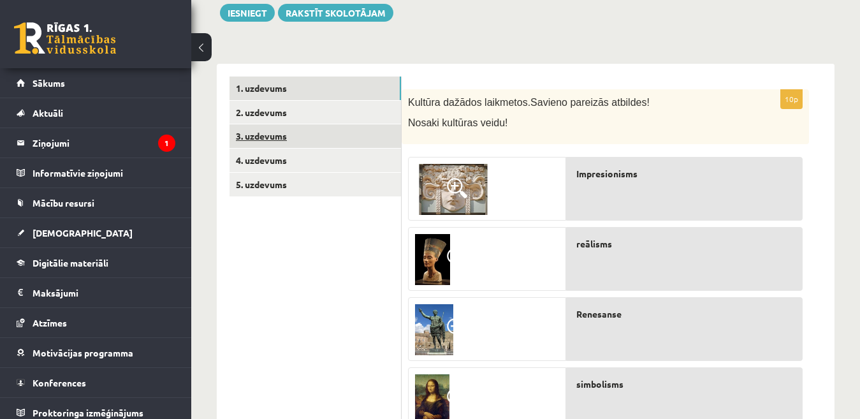
click at [312, 131] on link "3. uzdevums" at bounding box center [314, 136] width 171 height 24
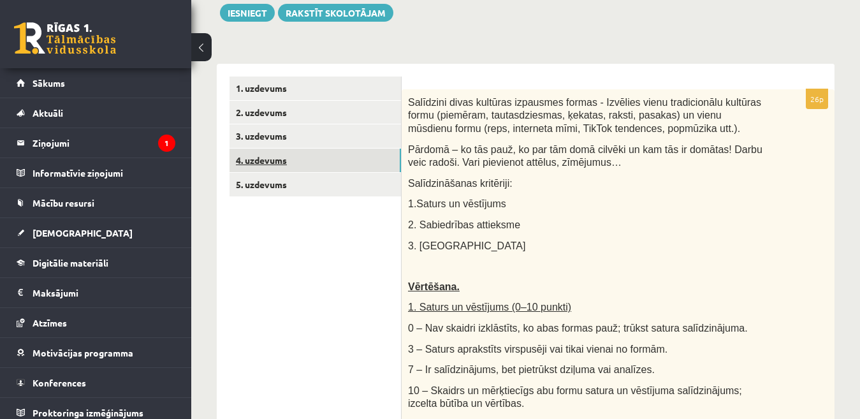
click at [314, 160] on link "4. uzdevums" at bounding box center [314, 161] width 171 height 24
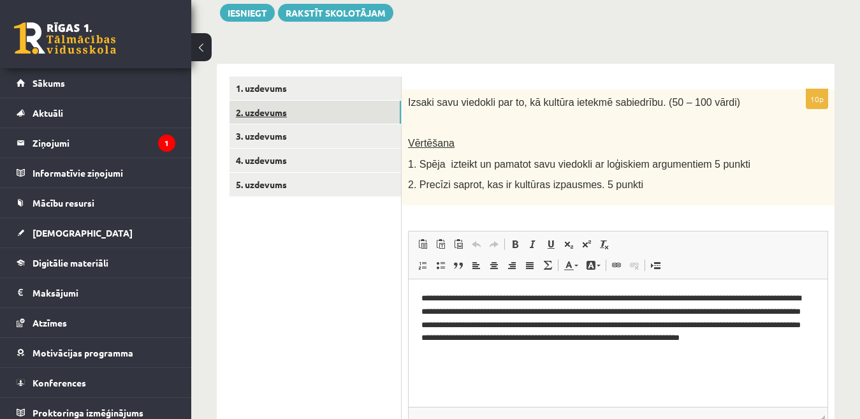
click at [319, 114] on link "2. uzdevums" at bounding box center [314, 113] width 171 height 24
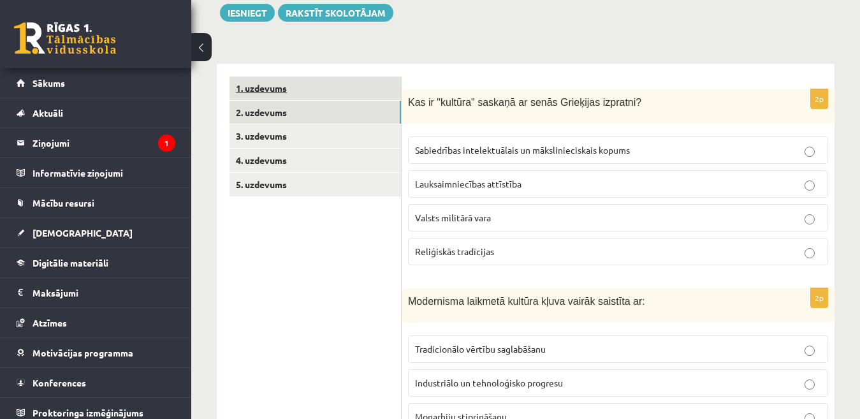
click at [326, 93] on link "1. uzdevums" at bounding box center [314, 88] width 171 height 24
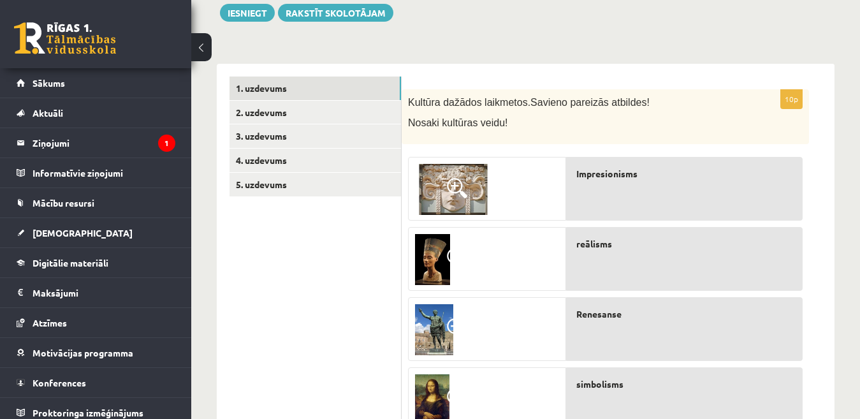
click at [426, 242] on img at bounding box center [432, 259] width 35 height 51
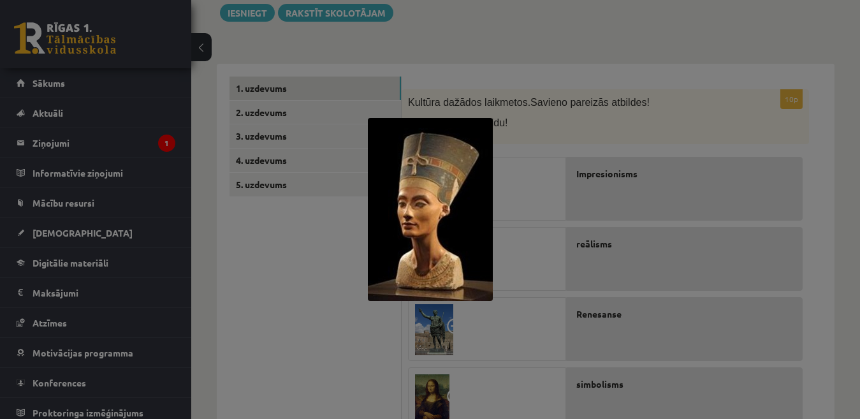
click at [639, 38] on div at bounding box center [430, 209] width 860 height 419
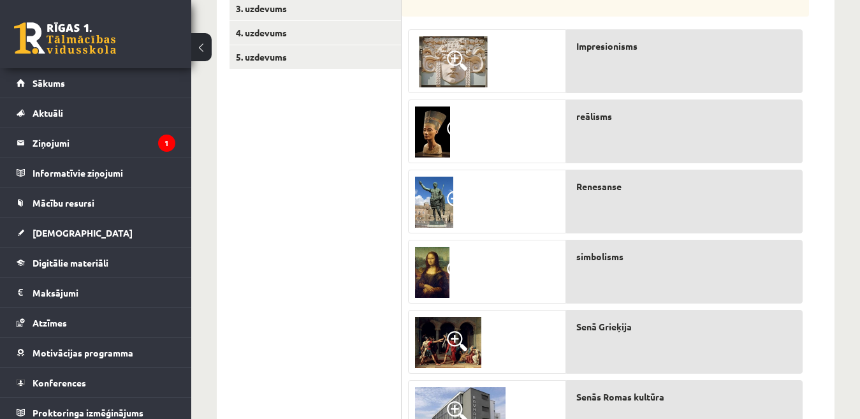
scroll to position [282, 0]
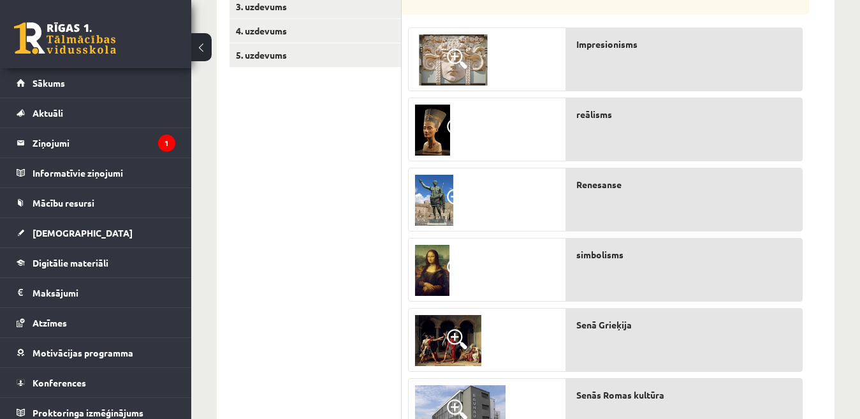
click at [433, 277] on img at bounding box center [432, 270] width 34 height 51
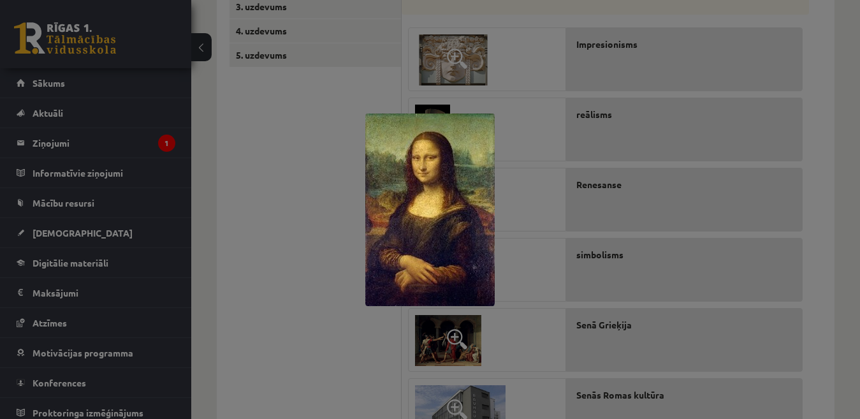
click at [309, 302] on div at bounding box center [430, 209] width 860 height 419
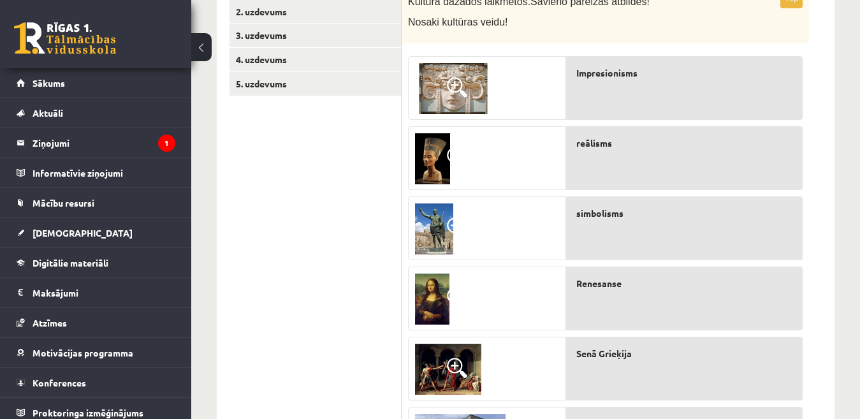
scroll to position [248, 0]
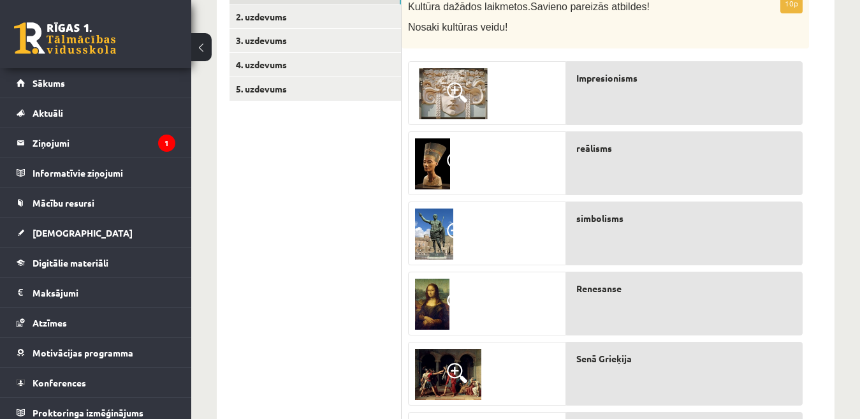
click at [460, 77] on img at bounding box center [453, 93] width 76 height 51
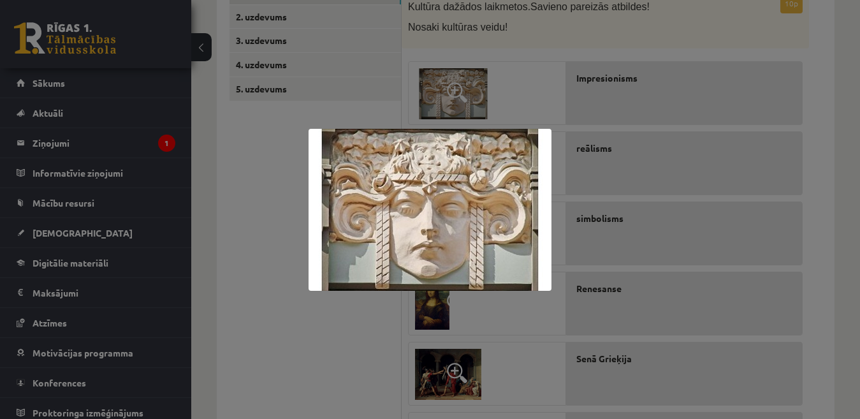
click at [267, 288] on div at bounding box center [430, 209] width 860 height 419
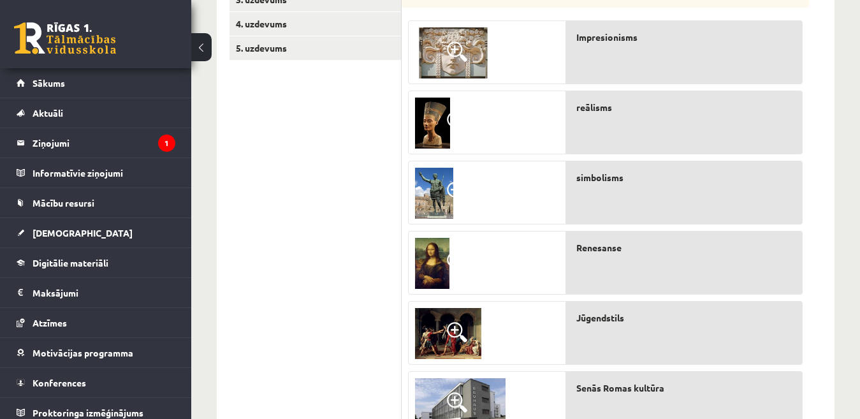
scroll to position [287, 0]
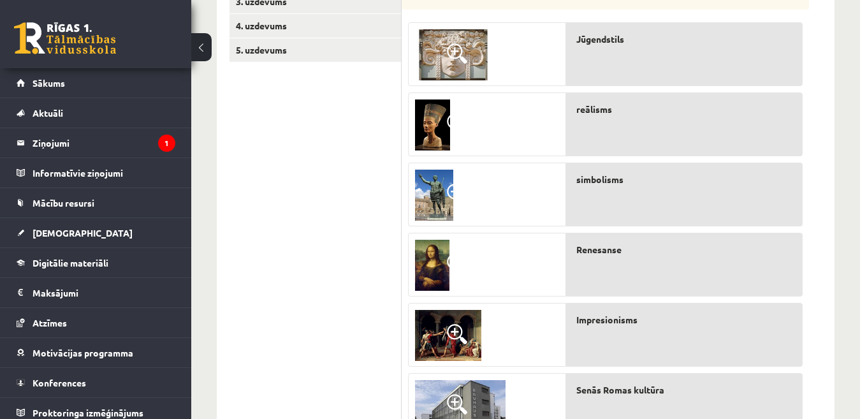
click at [432, 129] on img at bounding box center [432, 124] width 35 height 51
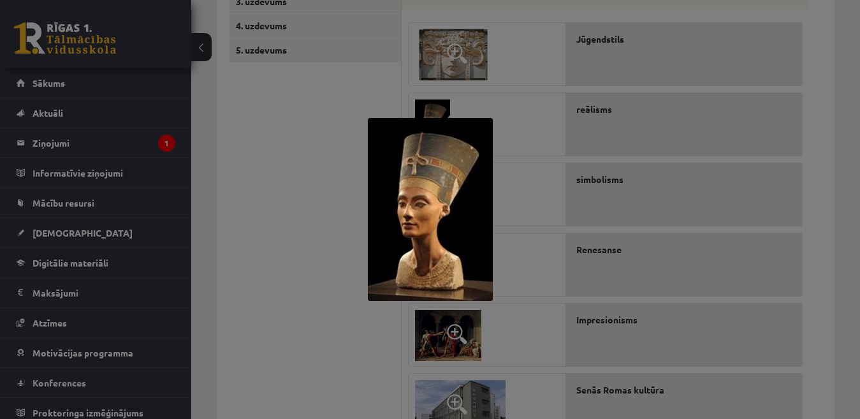
click at [319, 216] on div at bounding box center [430, 209] width 860 height 419
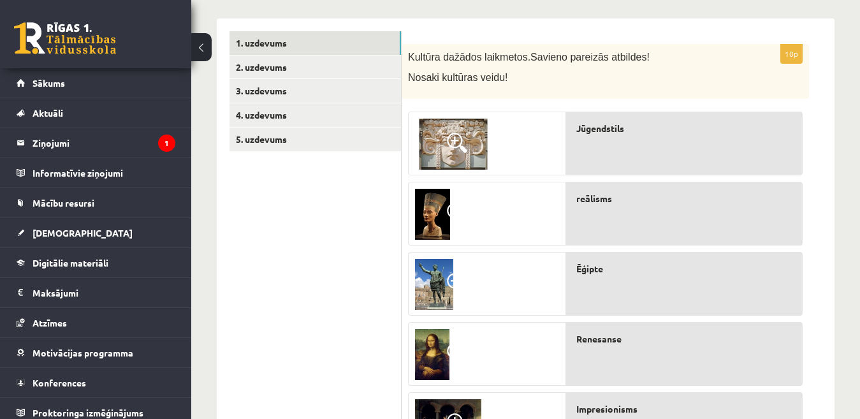
scroll to position [204, 0]
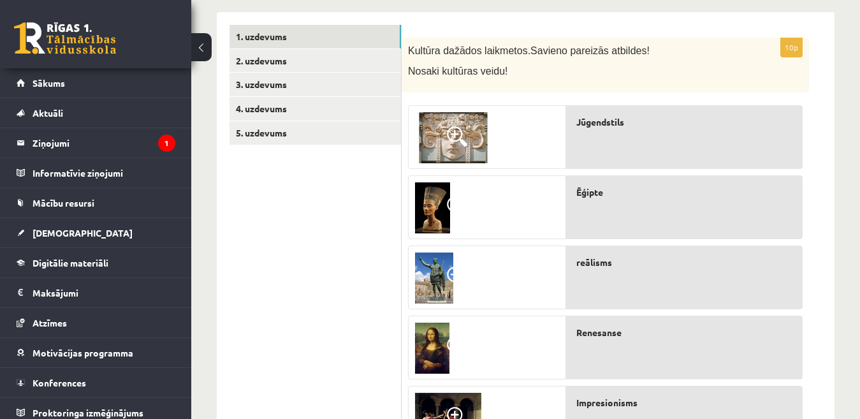
click at [425, 268] on img at bounding box center [434, 277] width 38 height 51
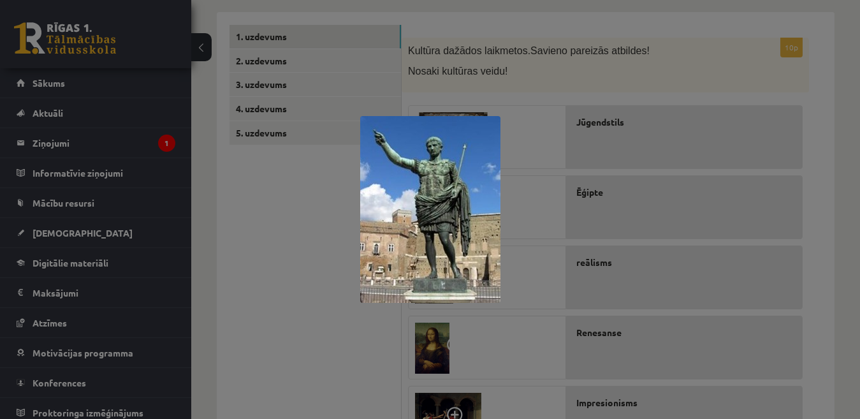
click at [297, 319] on div at bounding box center [430, 209] width 860 height 419
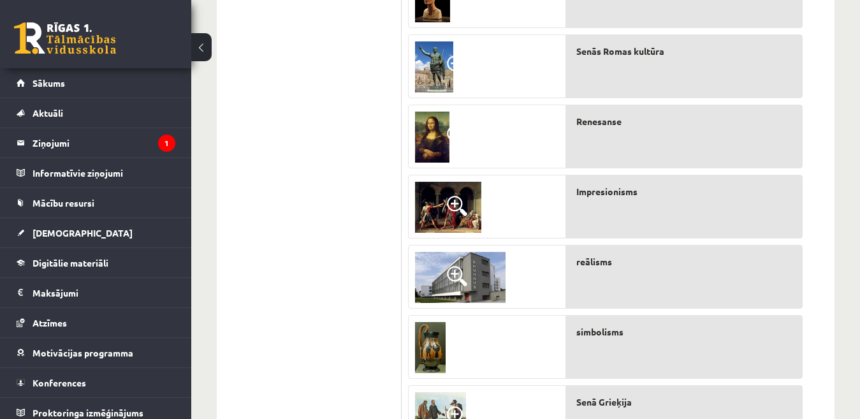
scroll to position [417, 0]
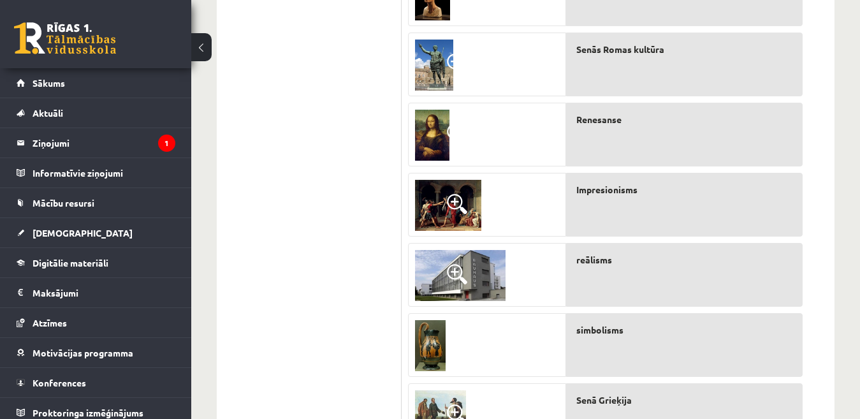
click at [457, 204] on span at bounding box center [457, 204] width 20 height 20
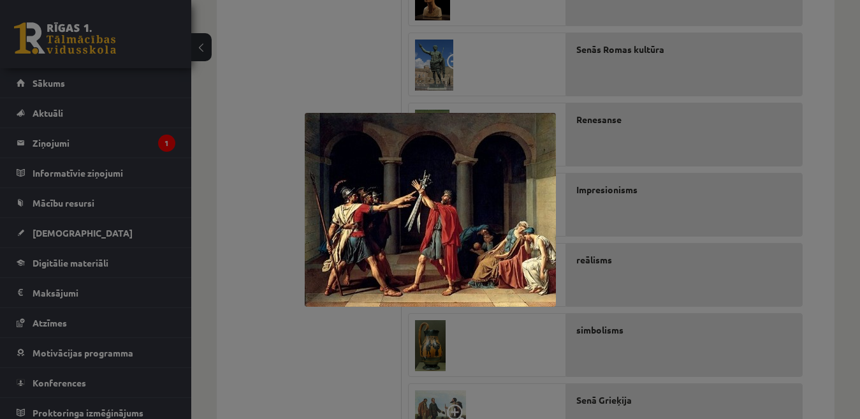
click at [272, 202] on div at bounding box center [430, 209] width 860 height 419
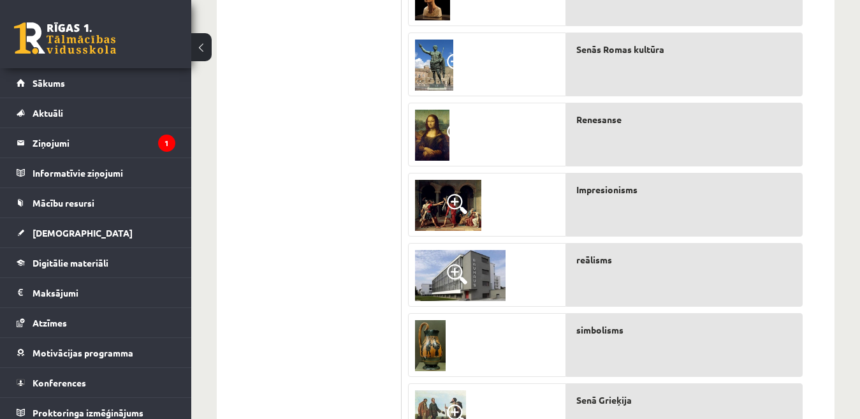
drag, startPoint x: 272, startPoint y: 202, endPoint x: 599, endPoint y: 182, distance: 328.2
click at [599, 182] on div "**********" at bounding box center [526, 202] width 618 height 807
click at [369, 266] on ul "1. uzdevums 2. uzdevums 3. uzdevums 4. uzdevums 5. uzdevums" at bounding box center [315, 202] width 172 height 781
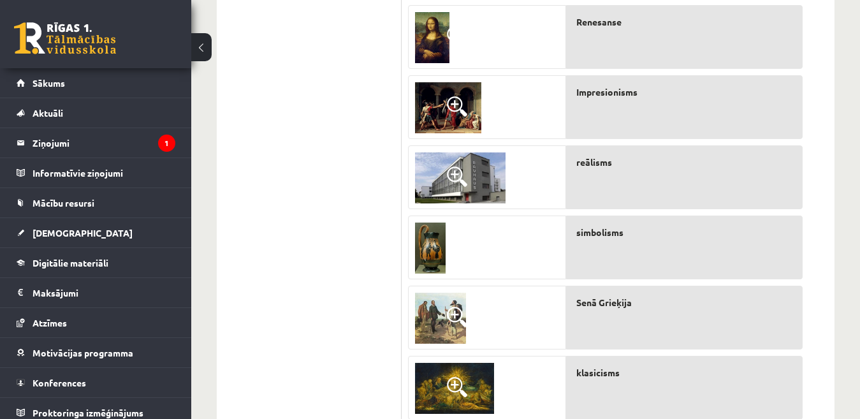
scroll to position [516, 0]
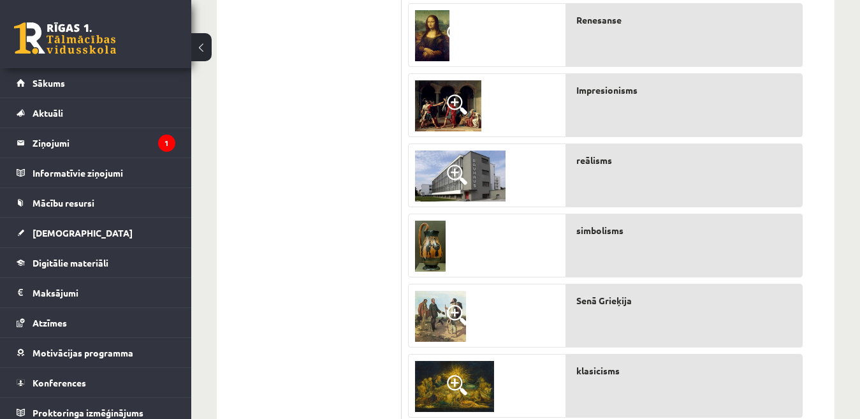
click at [491, 172] on img at bounding box center [460, 175] width 91 height 51
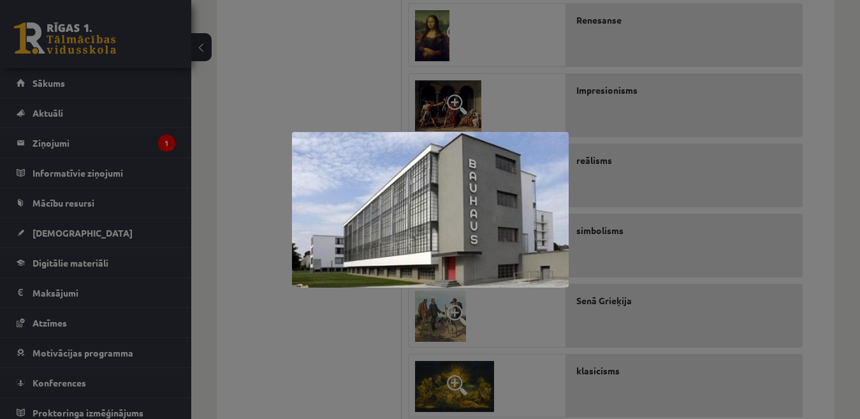
click at [356, 113] on div at bounding box center [430, 209] width 860 height 419
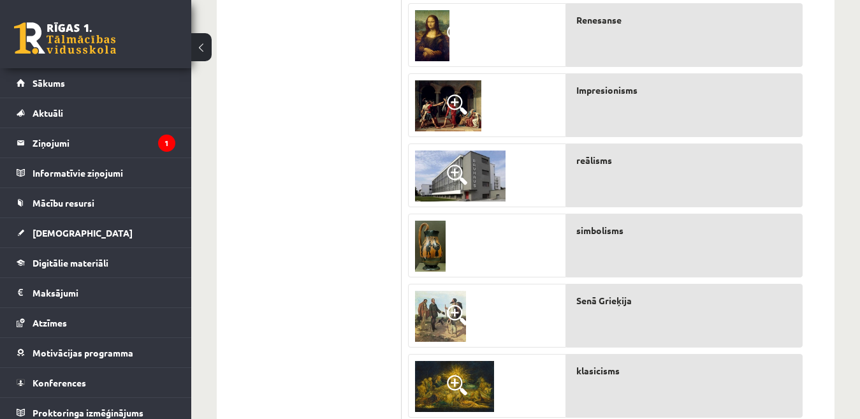
click at [438, 312] on img at bounding box center [440, 316] width 51 height 51
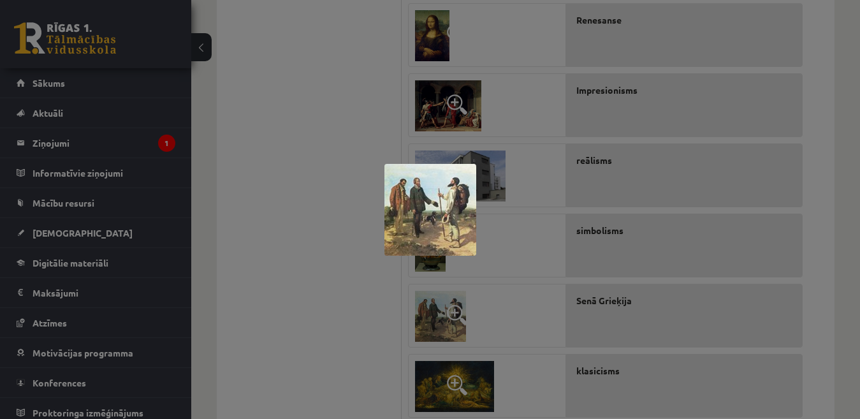
click at [368, 316] on div at bounding box center [430, 209] width 860 height 419
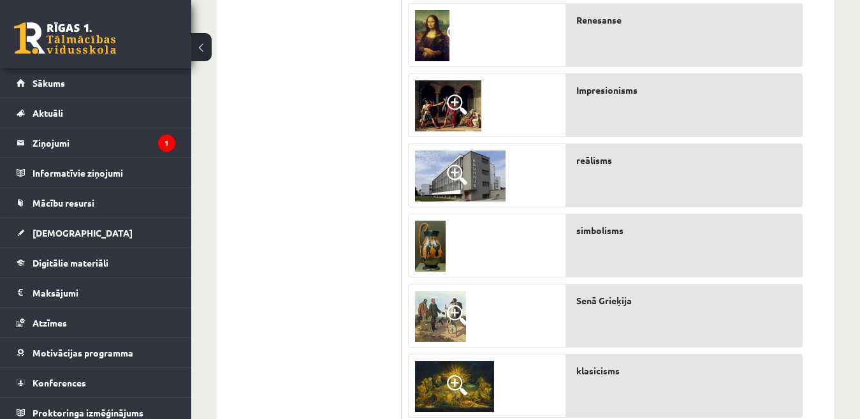
click at [454, 114] on span at bounding box center [457, 104] width 20 height 20
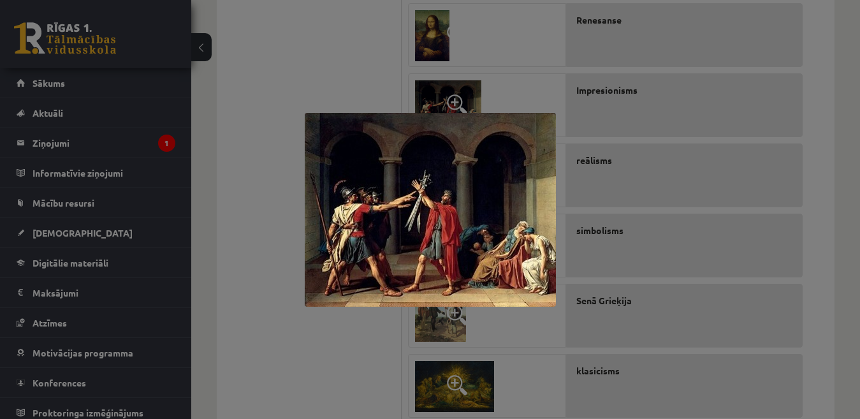
click at [300, 185] on div at bounding box center [430, 209] width 860 height 419
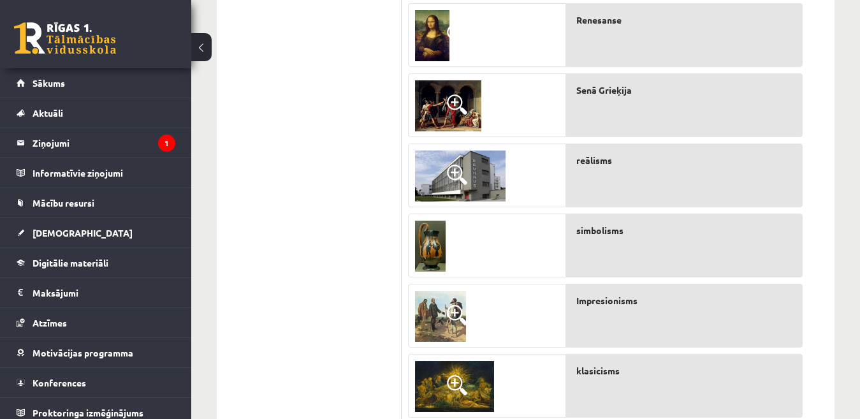
click at [463, 375] on span at bounding box center [457, 385] width 20 height 20
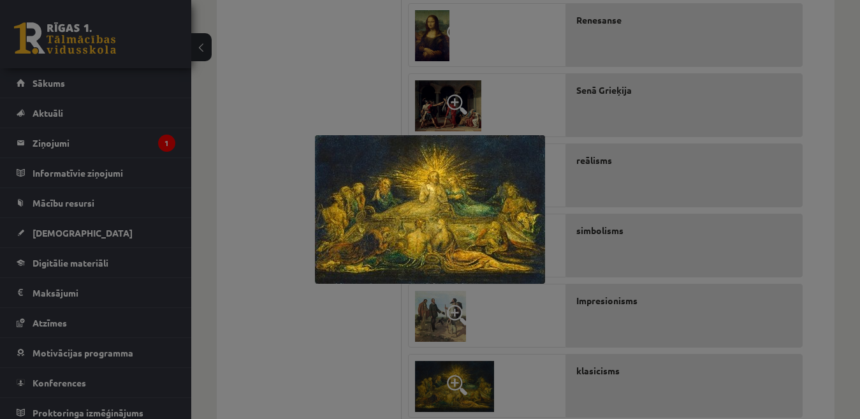
click at [362, 359] on div at bounding box center [430, 209] width 860 height 419
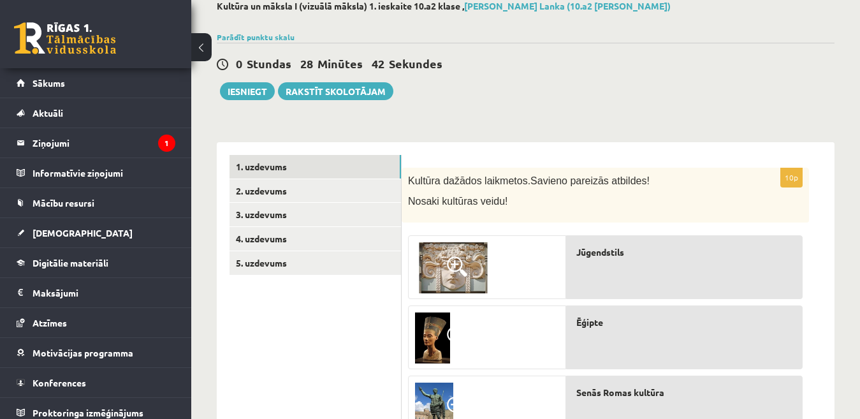
scroll to position [50, 0]
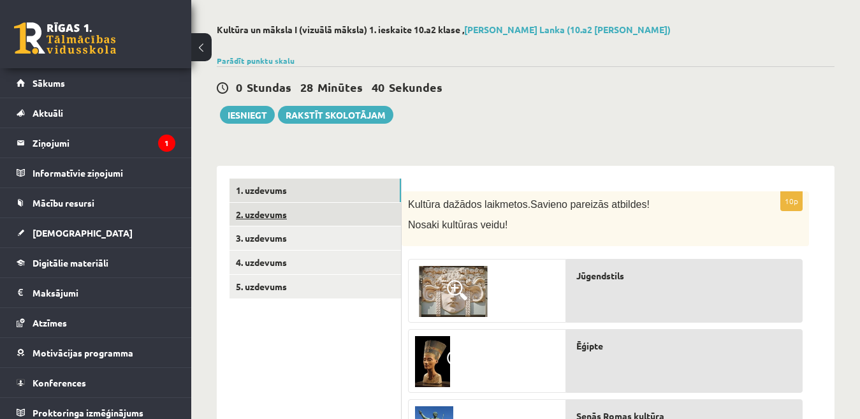
click at [308, 214] on link "2. uzdevums" at bounding box center [314, 215] width 171 height 24
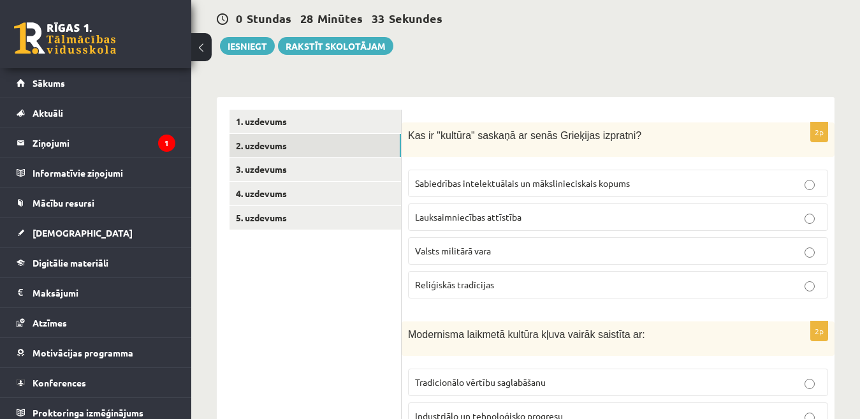
scroll to position [61, 0]
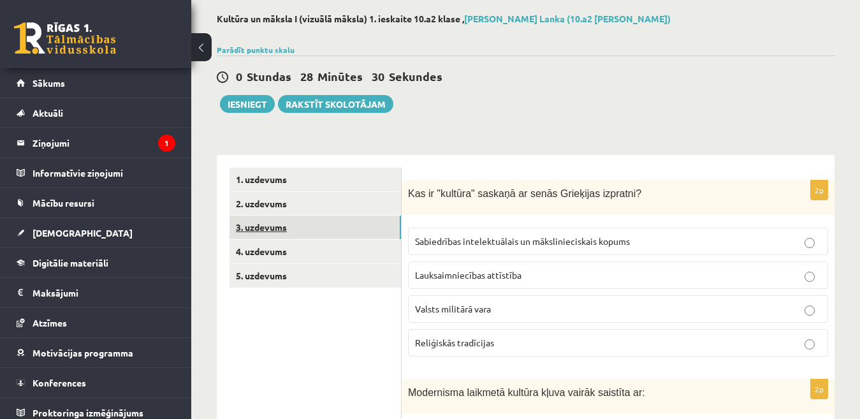
click at [286, 219] on link "3. uzdevums" at bounding box center [314, 227] width 171 height 24
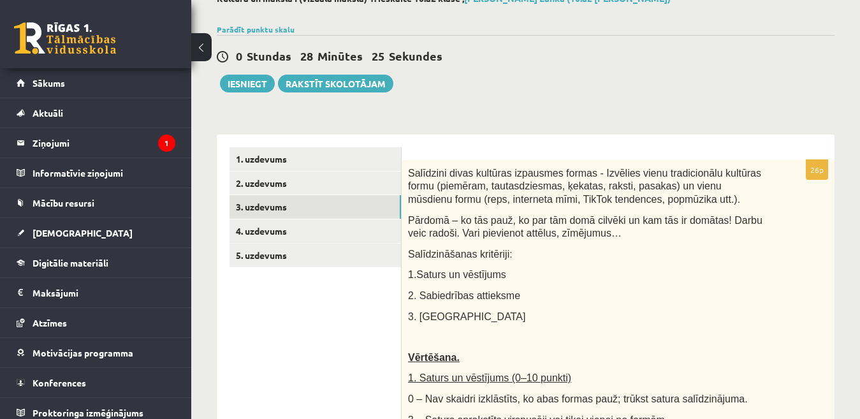
scroll to position [68, 0]
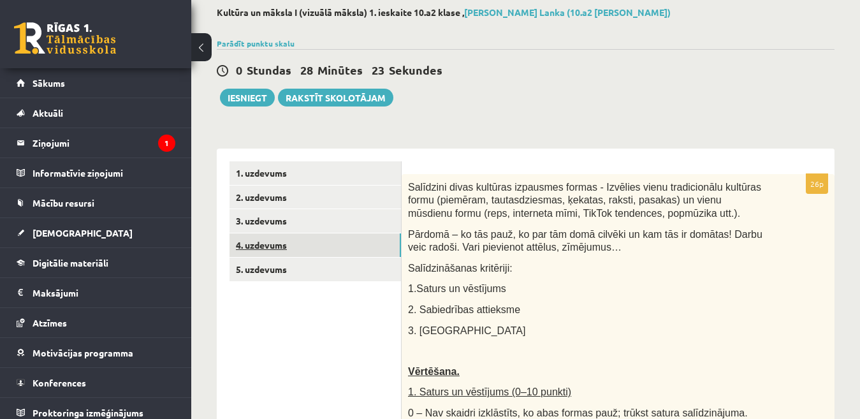
click at [276, 242] on link "4. uzdevums" at bounding box center [314, 245] width 171 height 24
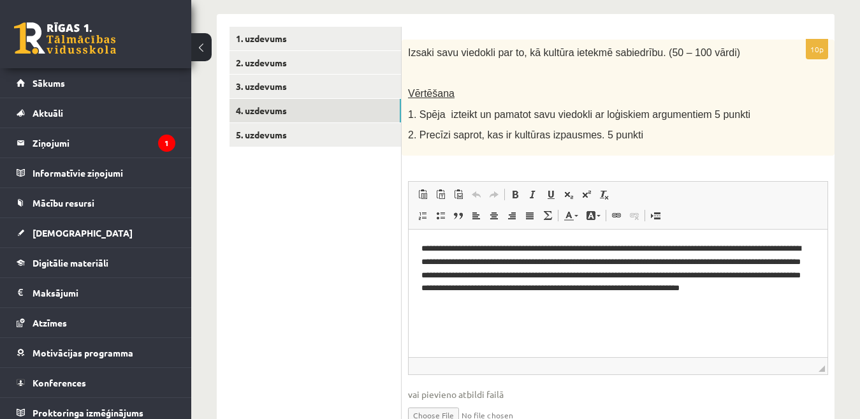
scroll to position [196, 0]
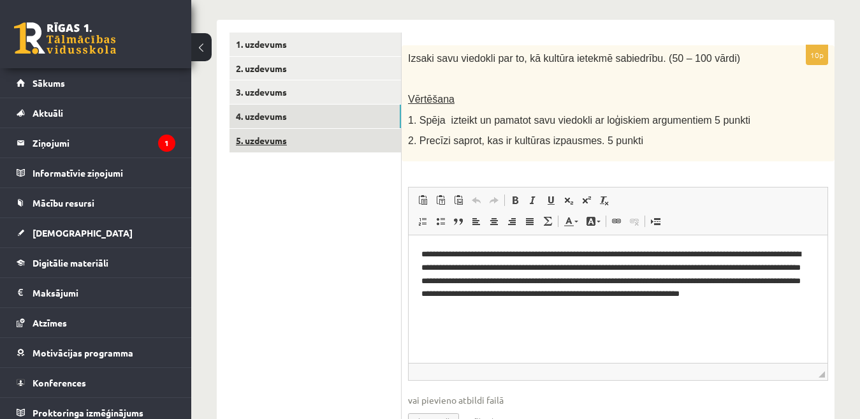
click at [345, 141] on link "5. uzdevums" at bounding box center [314, 141] width 171 height 24
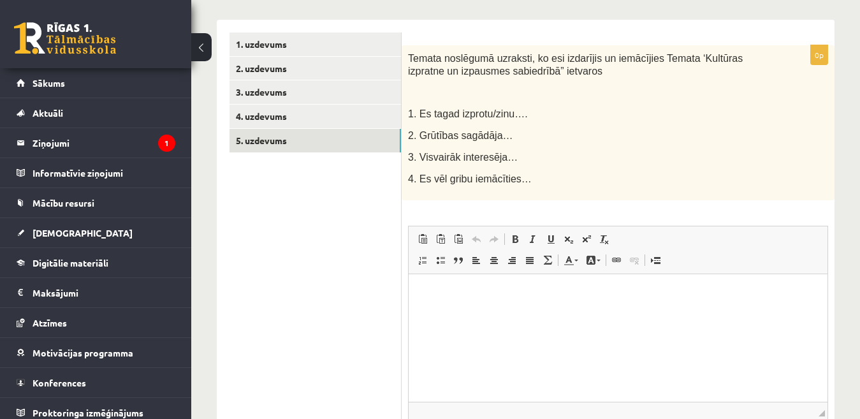
scroll to position [0, 0]
click at [447, 289] on p "Editor, wiswyg-editor-user-answer-47433933782920" at bounding box center [617, 292] width 393 height 13
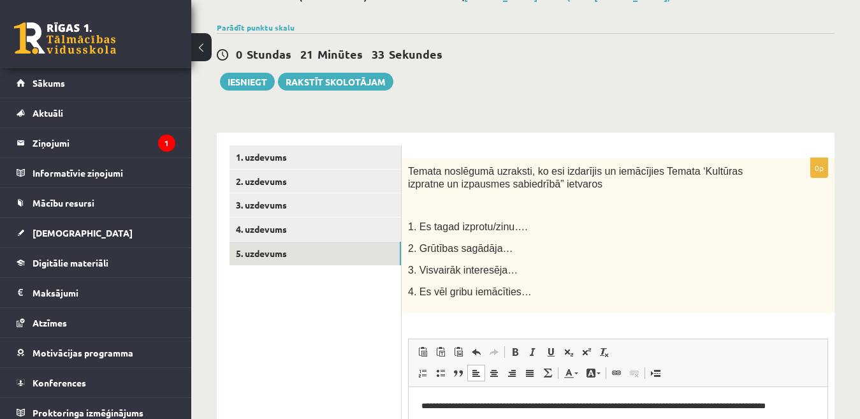
scroll to position [82, 0]
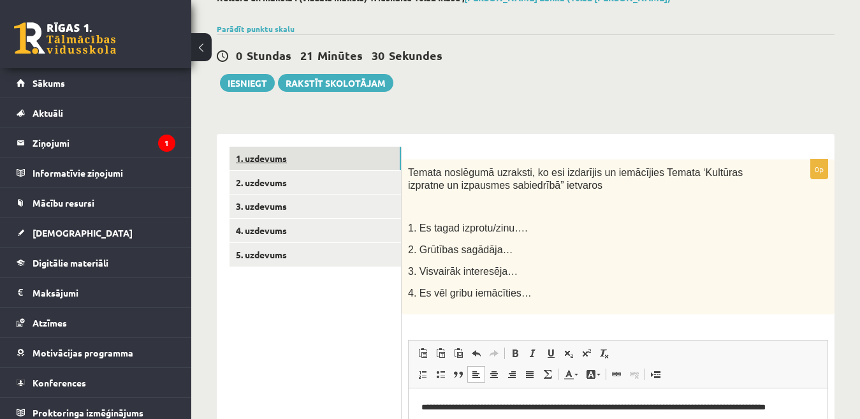
click at [375, 157] on link "1. uzdevums" at bounding box center [314, 159] width 171 height 24
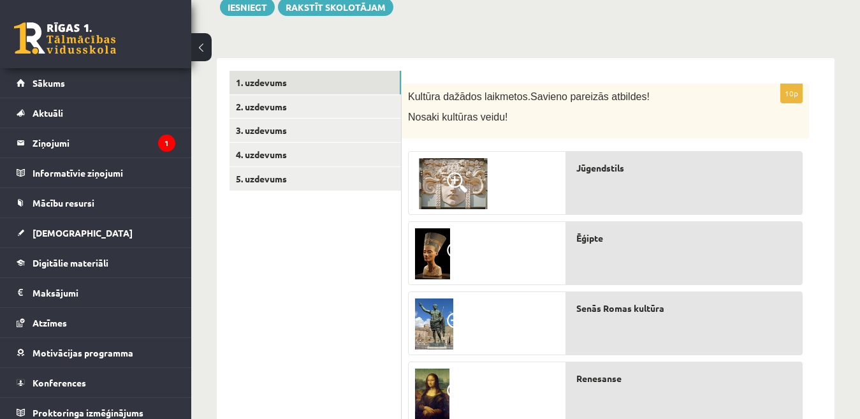
scroll to position [155, 0]
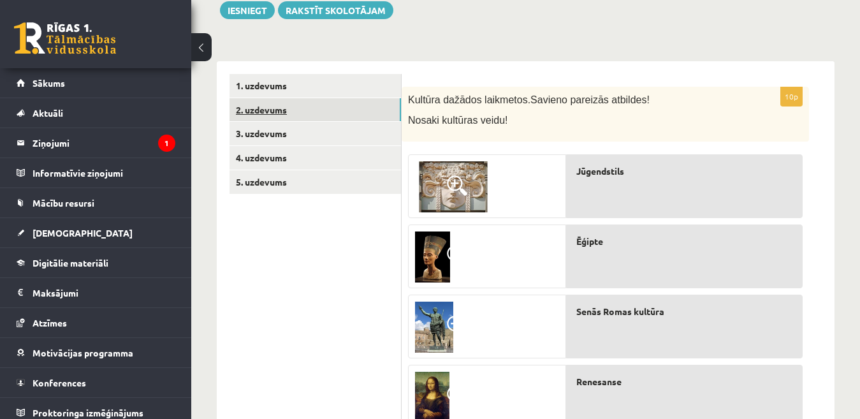
click at [352, 117] on link "2. uzdevums" at bounding box center [314, 110] width 171 height 24
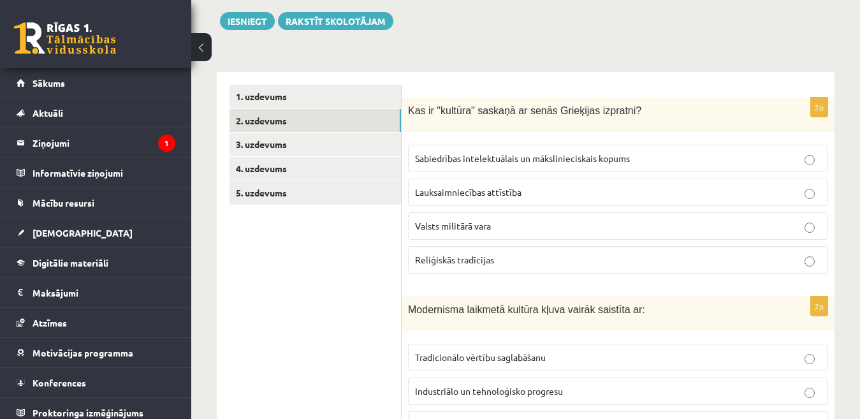
scroll to position [133, 0]
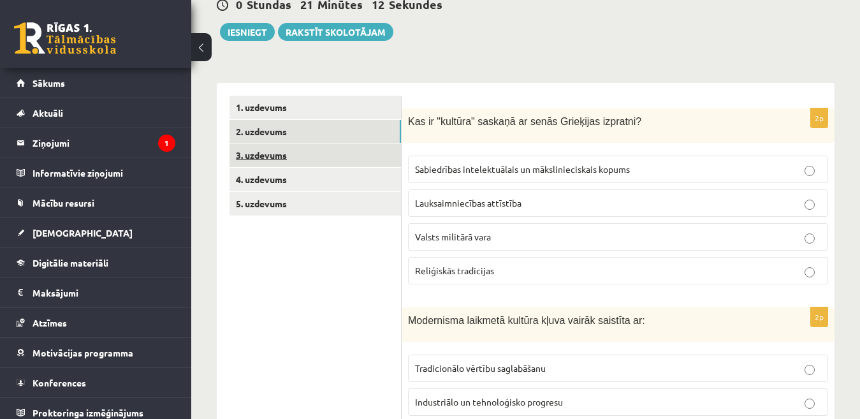
click at [330, 162] on link "3. uzdevums" at bounding box center [314, 155] width 171 height 24
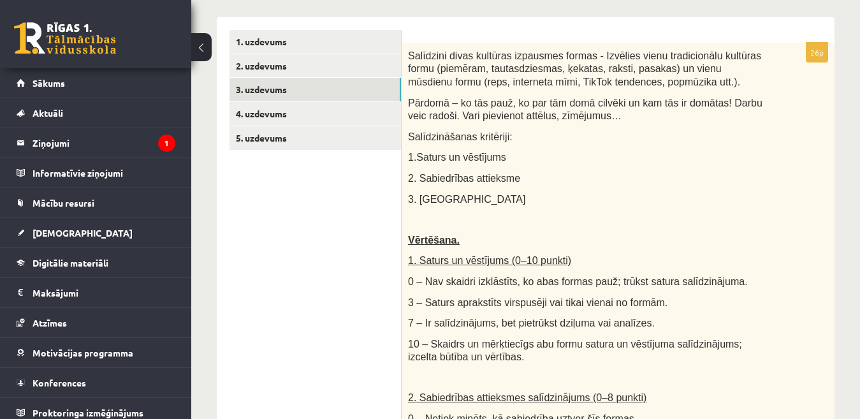
scroll to position [201, 0]
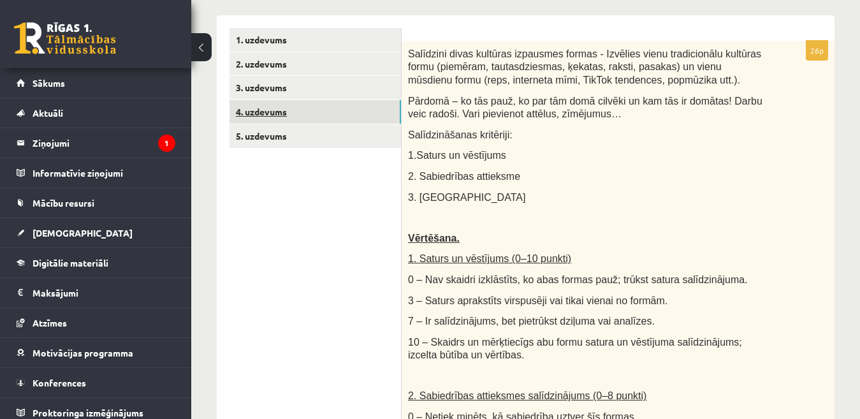
click at [324, 114] on link "4. uzdevums" at bounding box center [314, 112] width 171 height 24
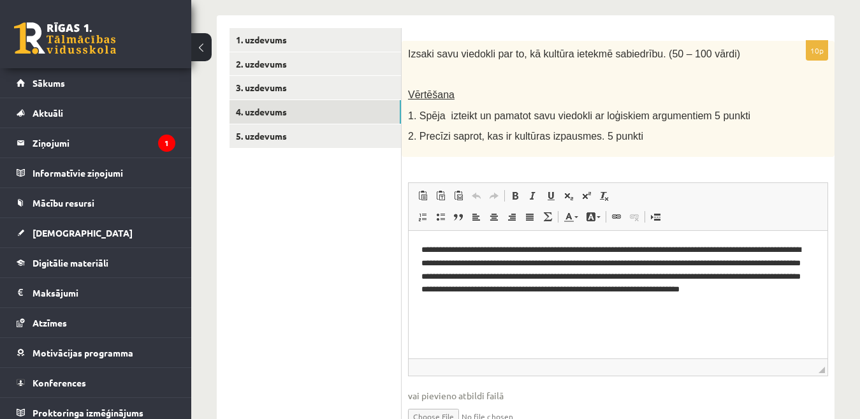
scroll to position [0, 0]
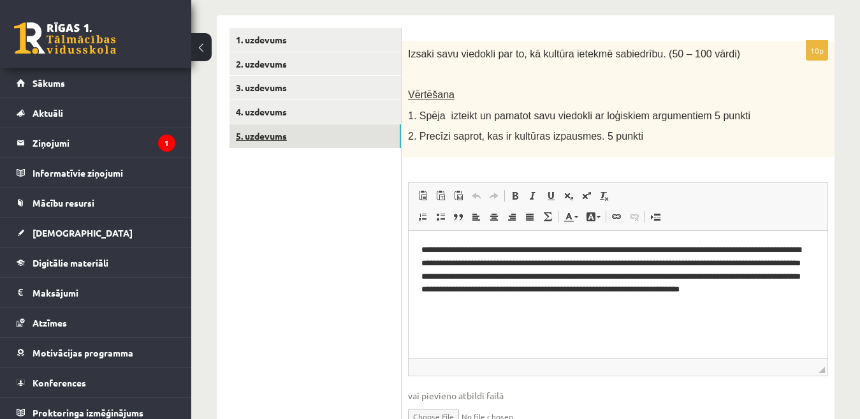
click at [372, 144] on link "5. uzdevums" at bounding box center [314, 136] width 171 height 24
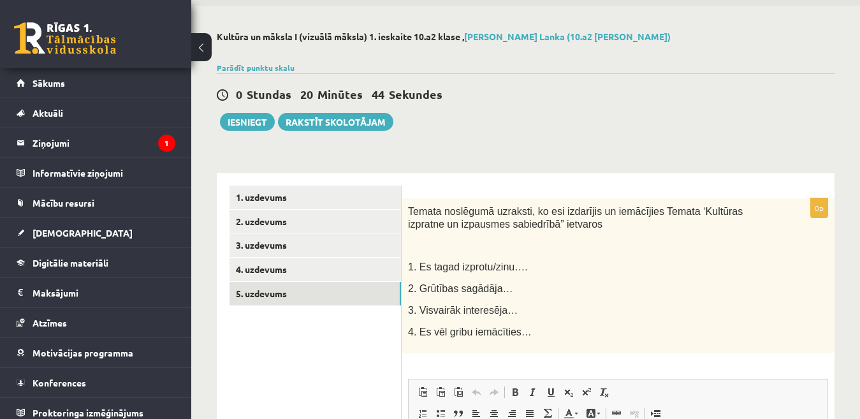
scroll to position [40, 0]
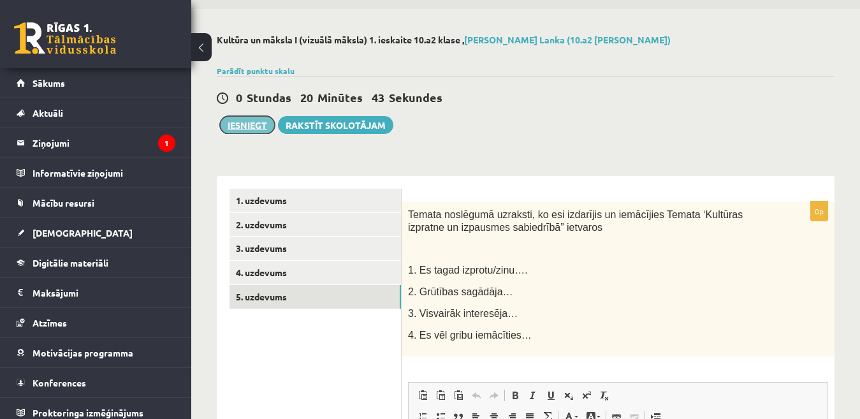
click at [255, 119] on button "Iesniegt" at bounding box center [247, 125] width 55 height 18
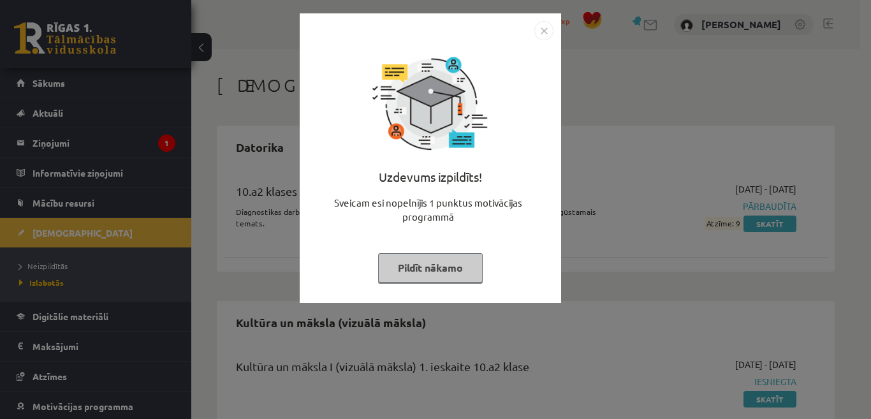
click at [437, 266] on button "Pildīt nākamo" at bounding box center [430, 267] width 105 height 29
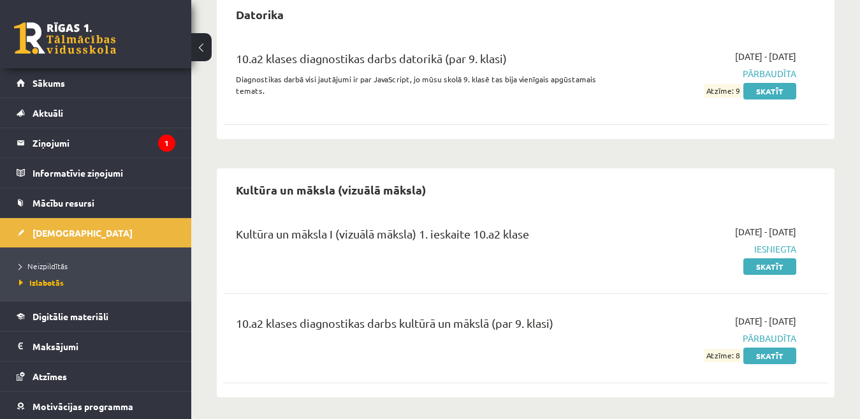
scroll to position [136, 0]
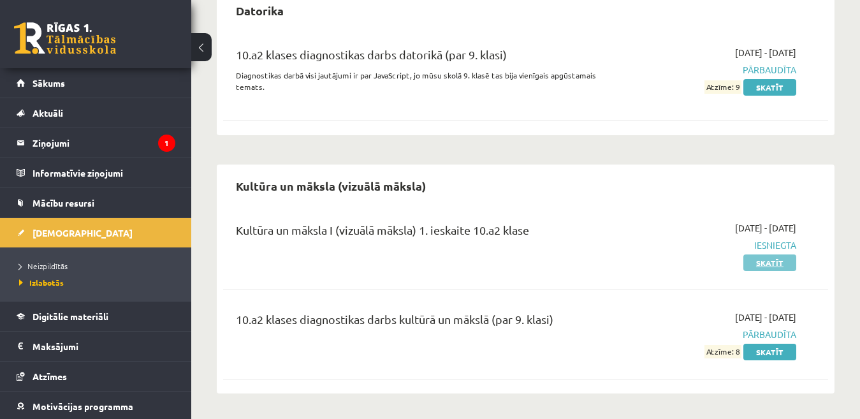
click at [766, 261] on link "Skatīt" at bounding box center [769, 262] width 53 height 17
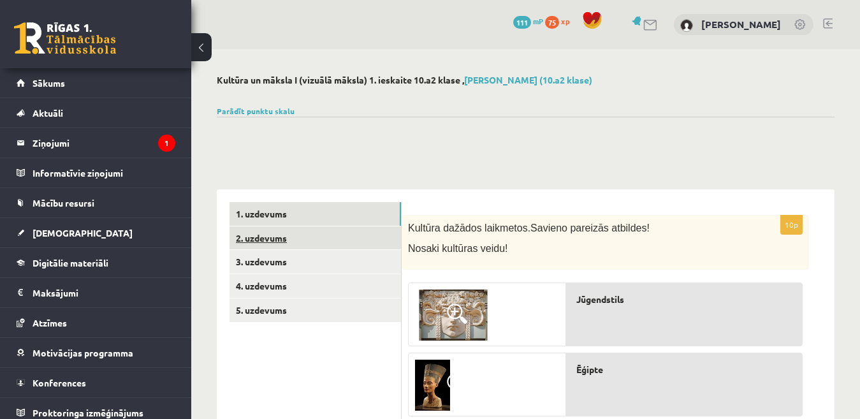
click at [347, 238] on link "2. uzdevums" at bounding box center [314, 238] width 171 height 24
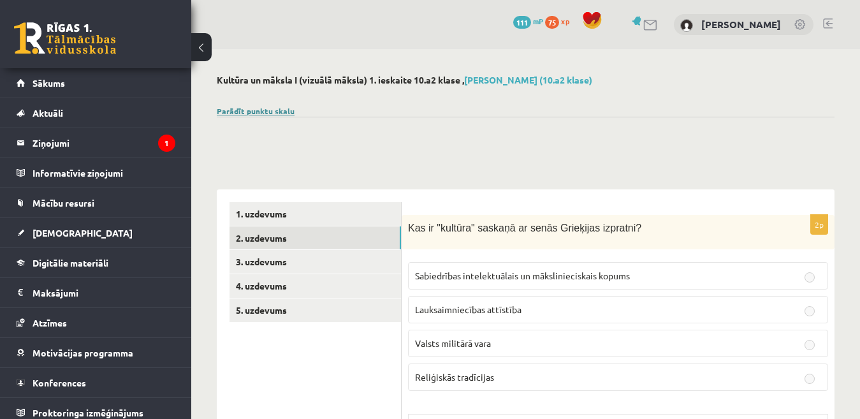
click at [277, 110] on link "Parādīt punktu skalu" at bounding box center [256, 111] width 78 height 10
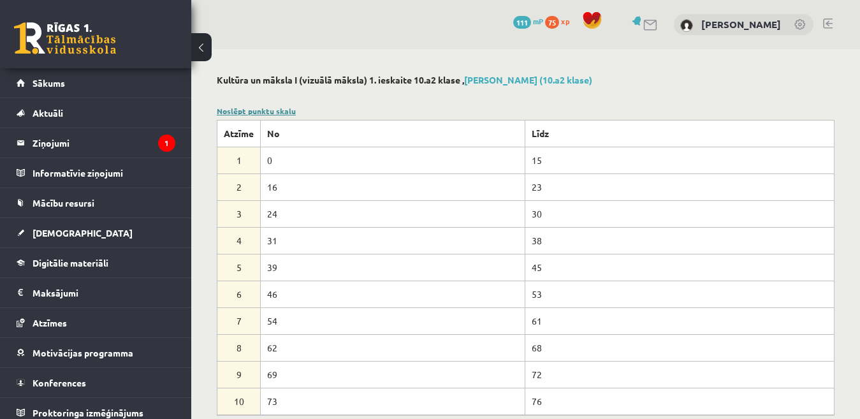
click at [272, 108] on link "Noslēpt punktu skalu" at bounding box center [256, 111] width 79 height 10
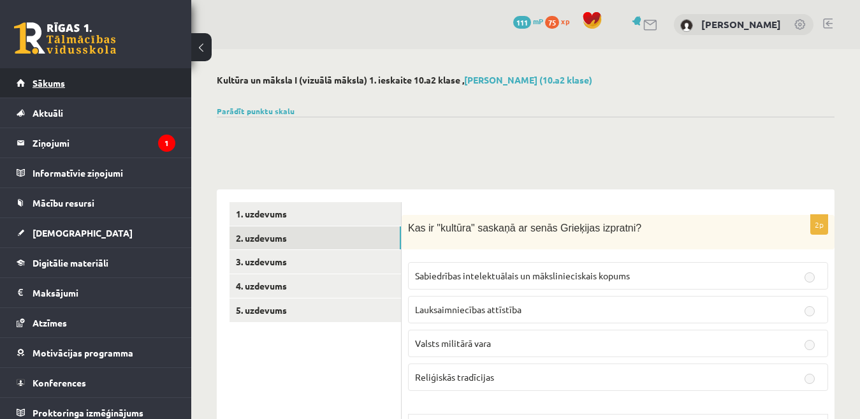
click at [53, 85] on span "Sākums" at bounding box center [49, 82] width 33 height 11
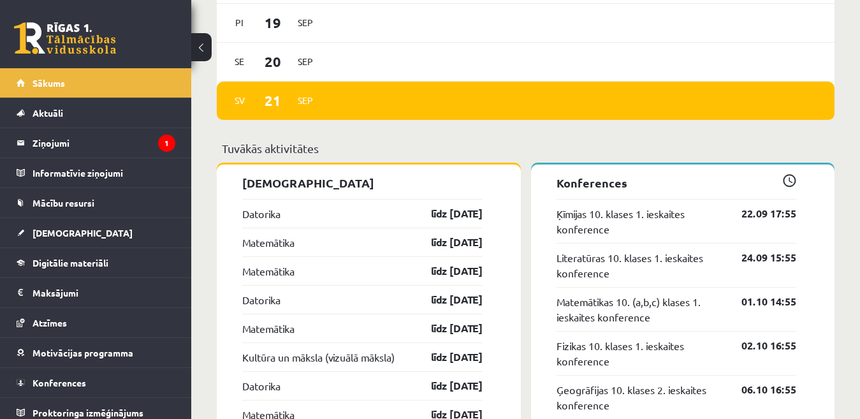
scroll to position [1020, 0]
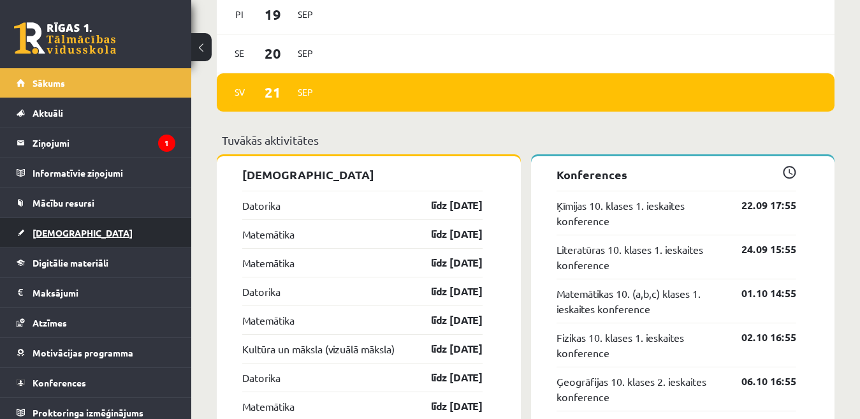
click at [89, 235] on link "[DEMOGRAPHIC_DATA]" at bounding box center [96, 232] width 159 height 29
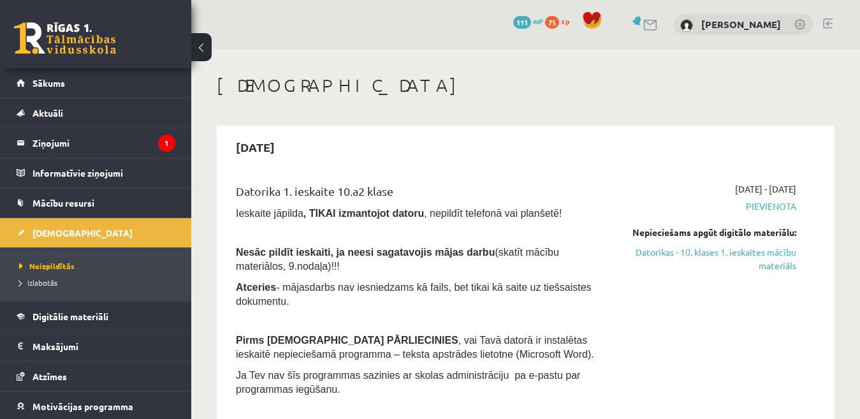
click at [826, 25] on link at bounding box center [828, 23] width 10 height 10
